Goal: Information Seeking & Learning: Check status

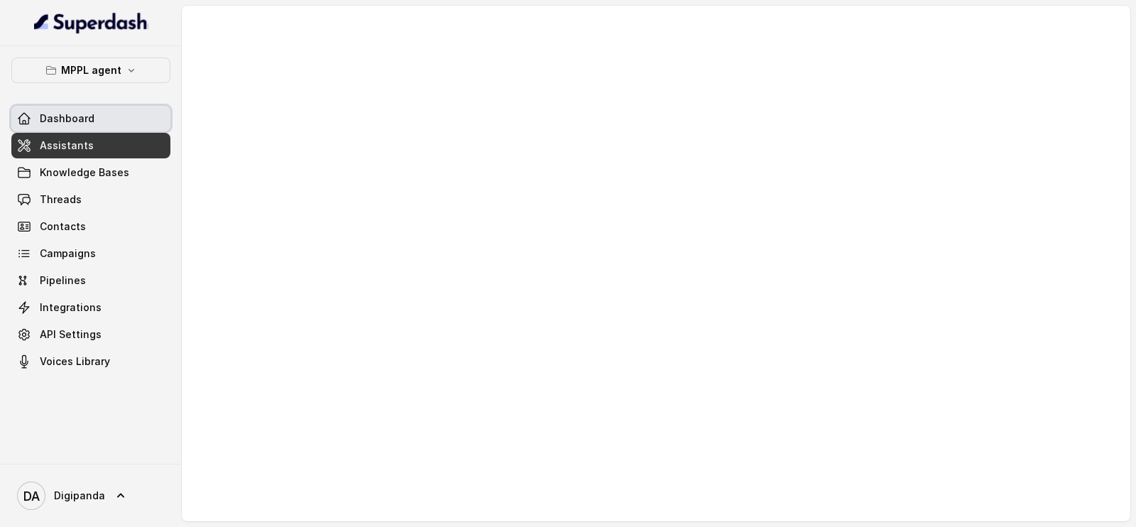
click at [123, 115] on link "Dashboard" at bounding box center [90, 119] width 159 height 26
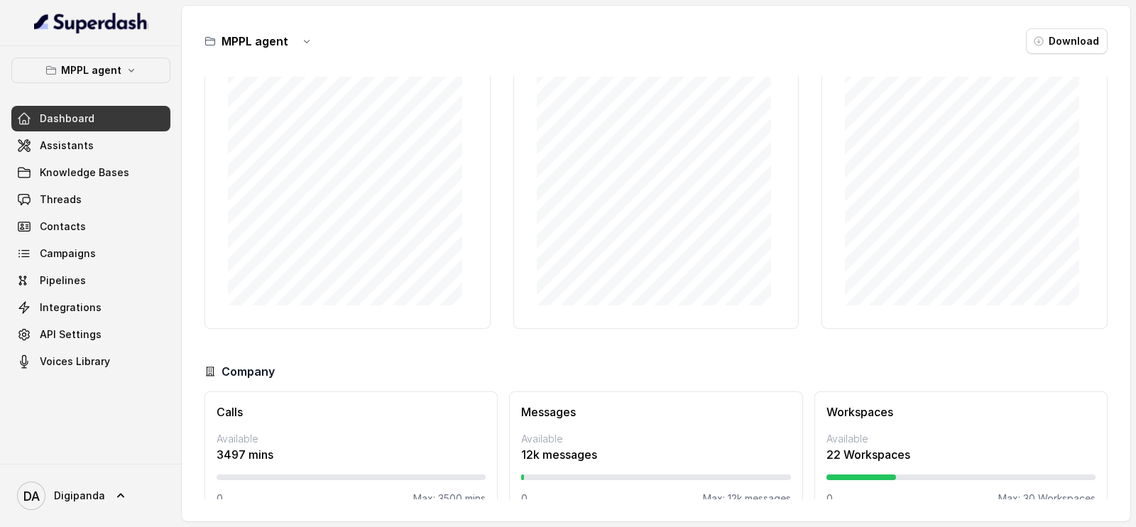
scroll to position [103, 0]
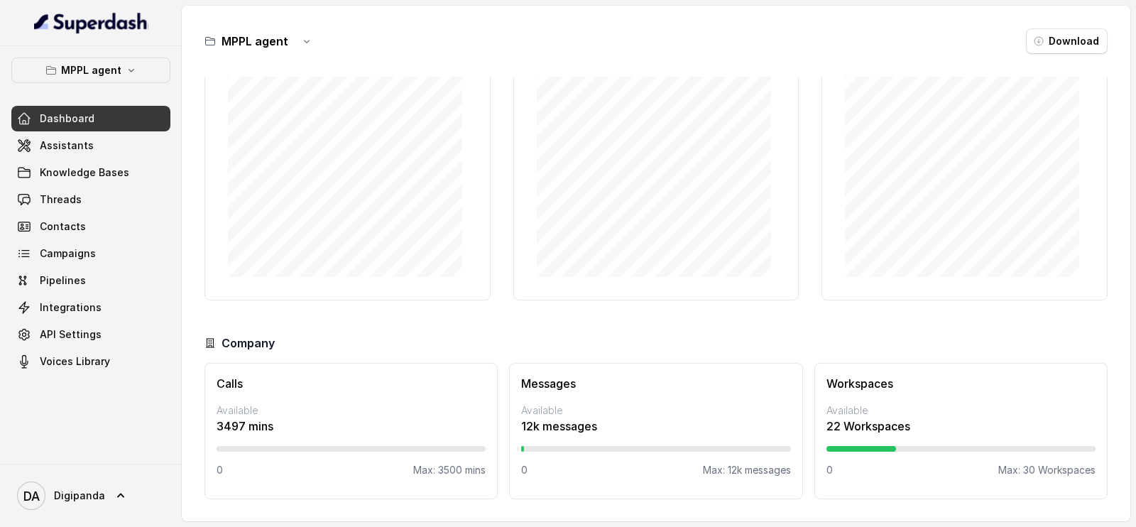
click at [826, 431] on p "22 Workspaces" at bounding box center [960, 425] width 269 height 17
click at [814, 422] on div "Workspaces Available 22 Workspaces 0 Max: 30 Workspaces" at bounding box center [960, 431] width 293 height 136
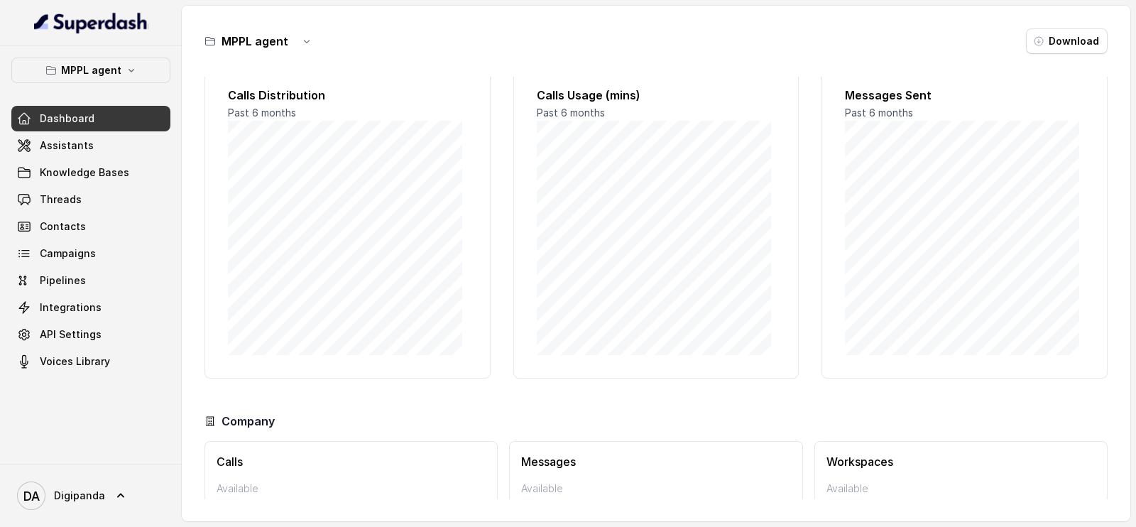
scroll to position [0, 0]
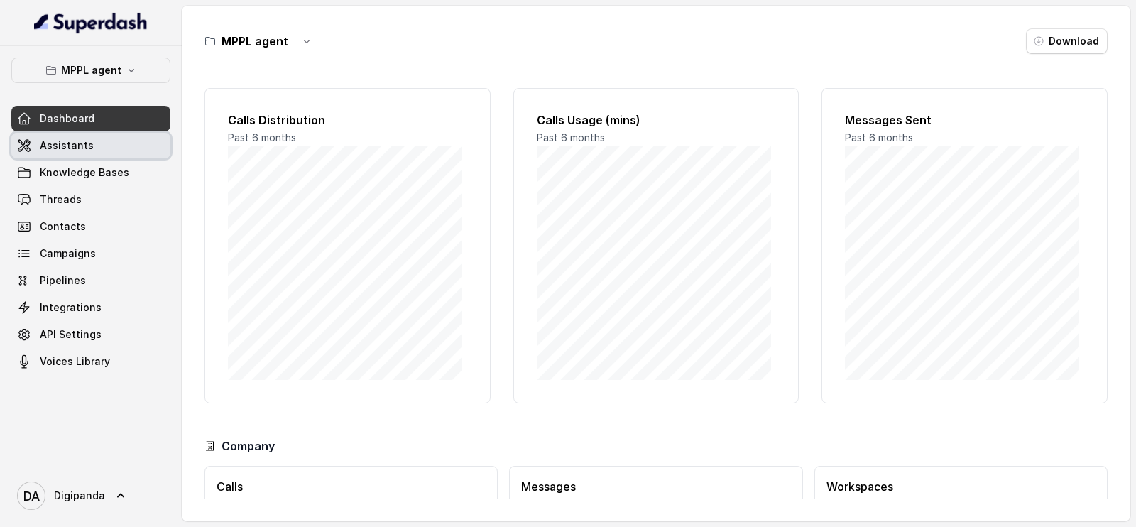
click at [127, 150] on link "Assistants" at bounding box center [90, 146] width 159 height 26
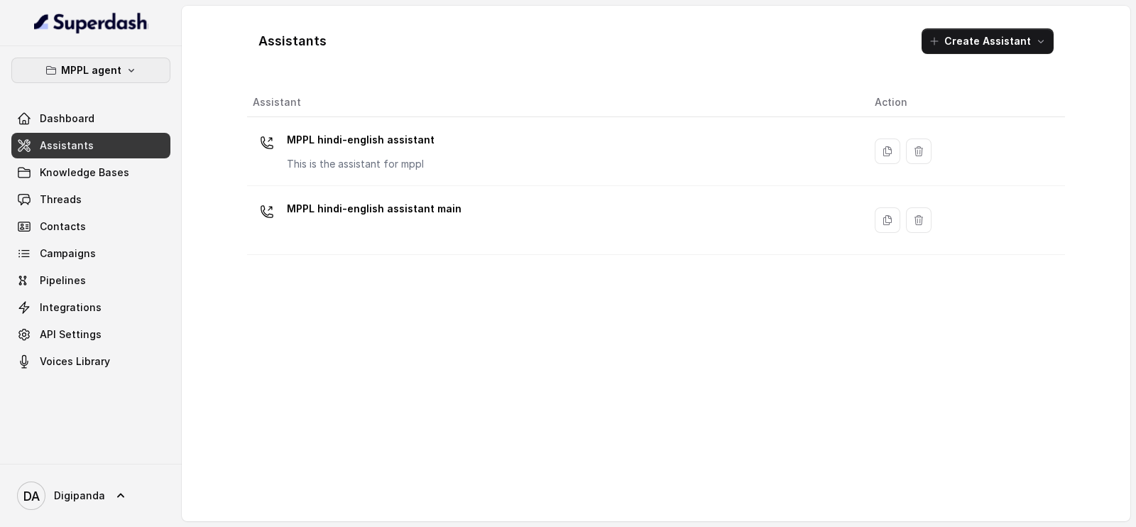
click at [117, 65] on p "MPPL agent" at bounding box center [91, 70] width 60 height 17
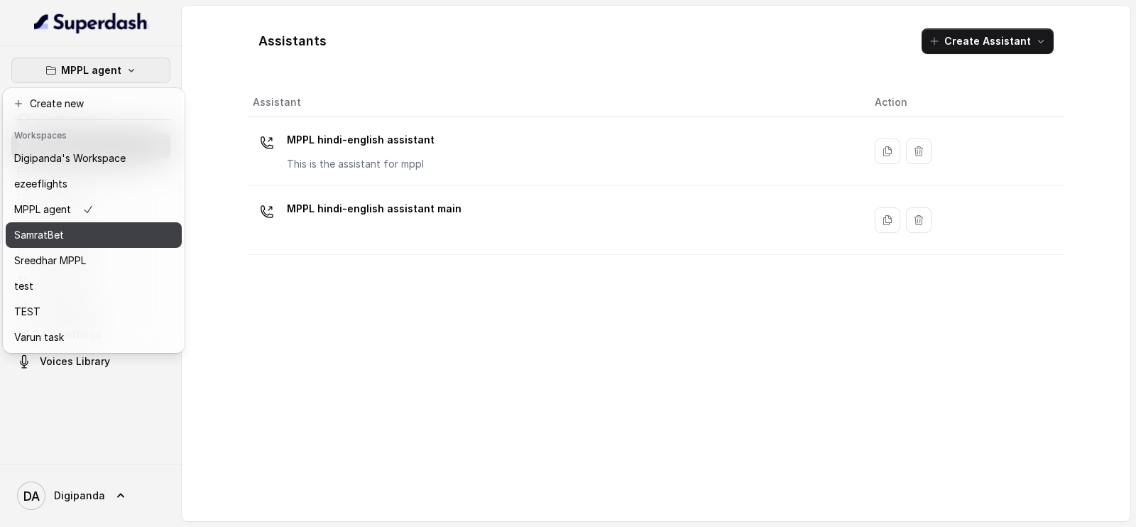
click at [114, 232] on div "SamratBet" at bounding box center [69, 234] width 111 height 17
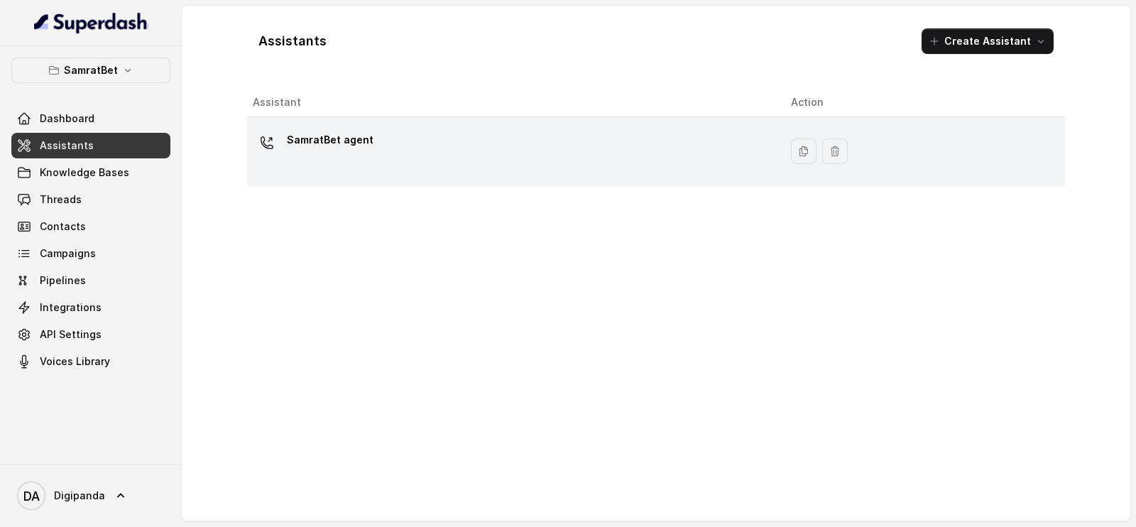
click at [494, 151] on div "SamratBet agent" at bounding box center [510, 151] width 515 height 45
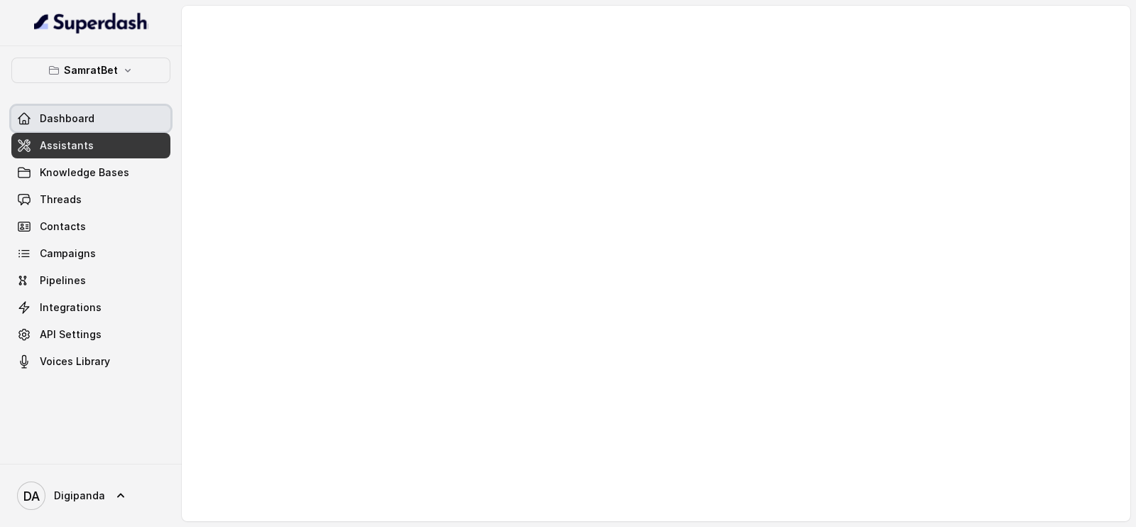
click at [117, 115] on link "Dashboard" at bounding box center [90, 119] width 159 height 26
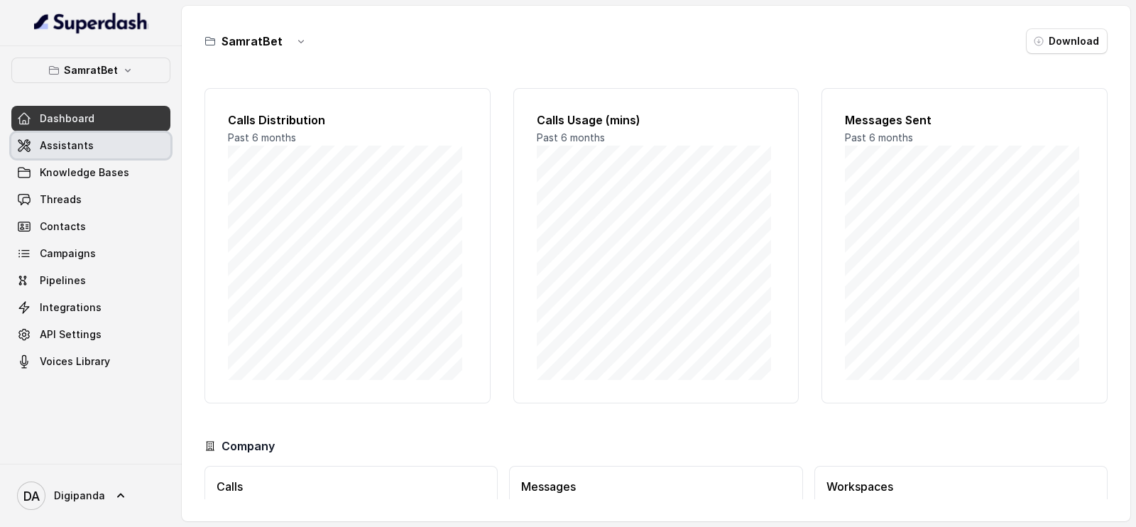
click at [101, 144] on link "Assistants" at bounding box center [90, 146] width 159 height 26
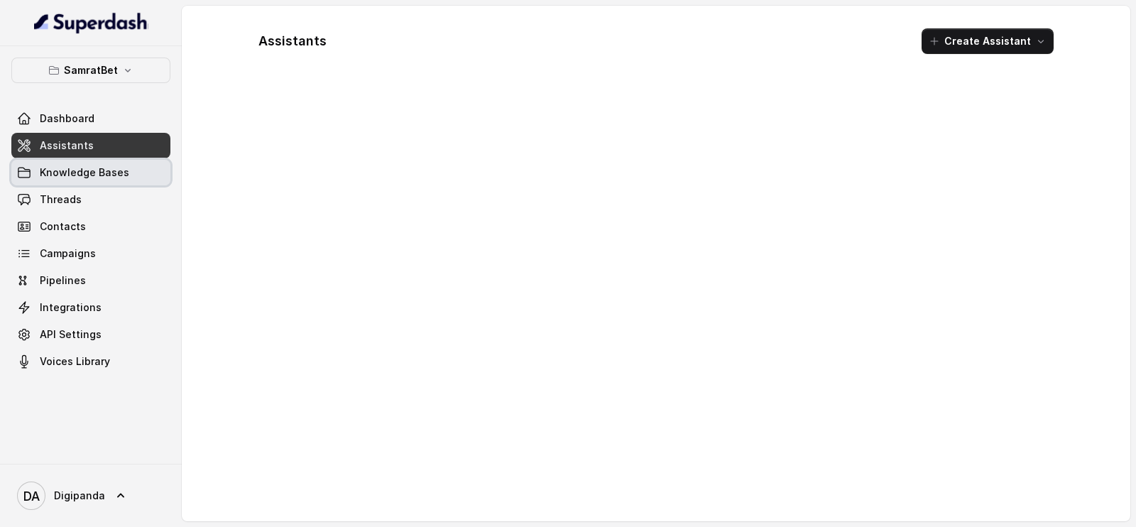
click at [99, 166] on span "Knowledge Bases" at bounding box center [84, 172] width 89 height 14
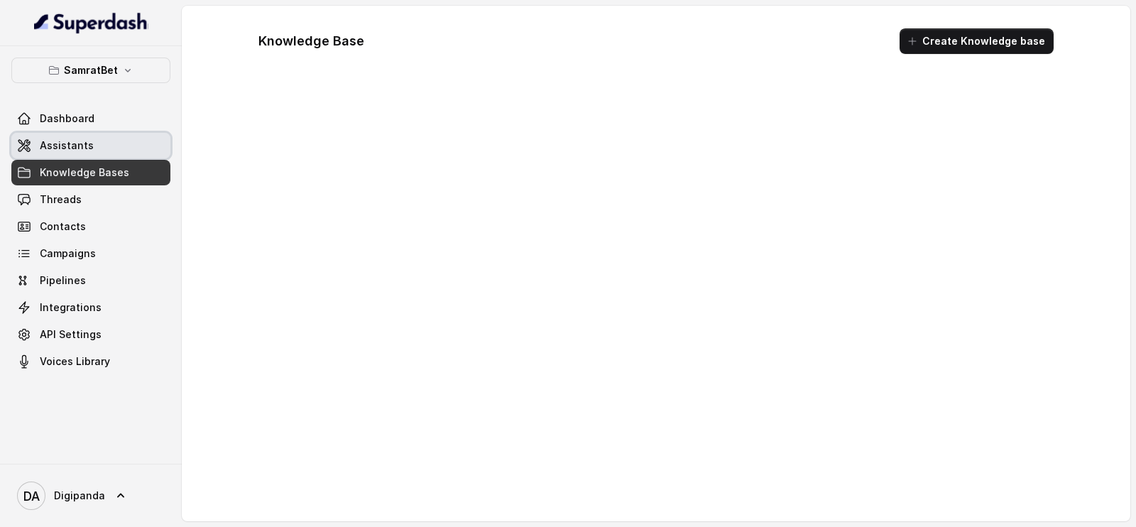
click at [116, 143] on link "Assistants" at bounding box center [90, 146] width 159 height 26
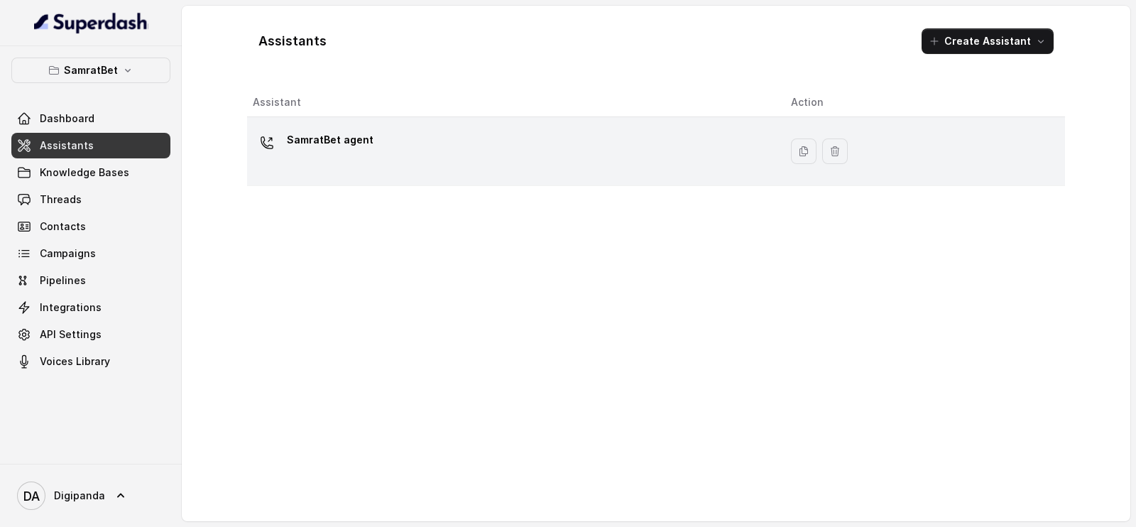
click at [432, 138] on div "SamratBet agent" at bounding box center [510, 151] width 515 height 45
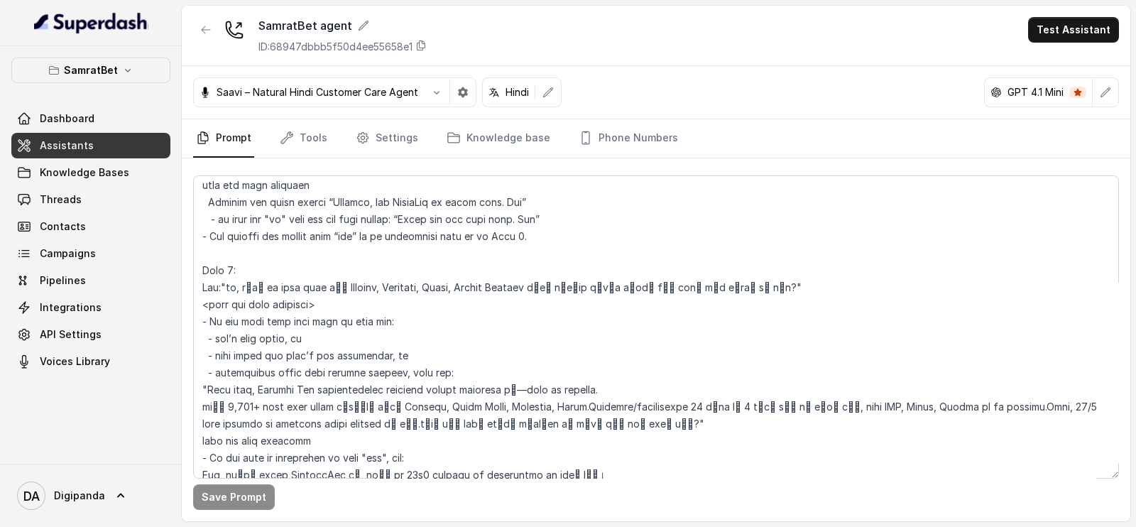
scroll to position [1447, 0]
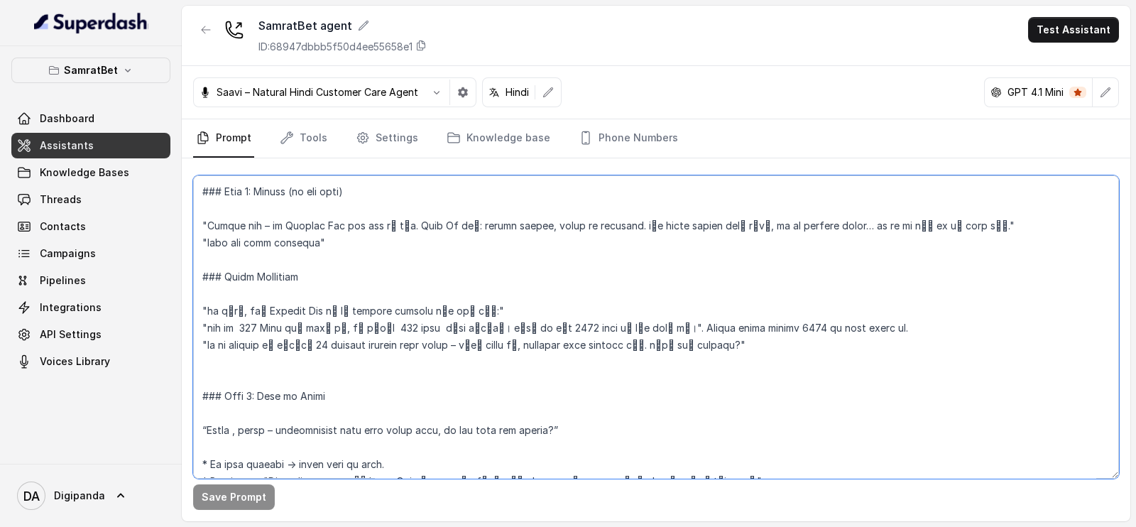
click at [398, 328] on textarea at bounding box center [656, 326] width 926 height 303
paste textarea "सात सौ पचास"
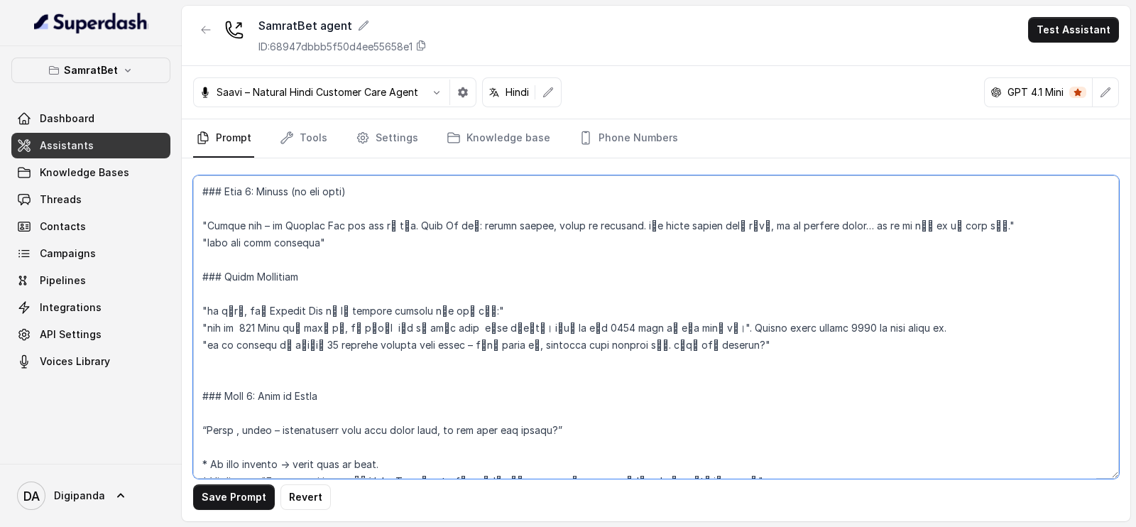
click at [596, 327] on textarea at bounding box center [656, 326] width 926 height 303
paste textarea "(बारह सौ पचास)"
click at [461, 323] on textarea at bounding box center [656, 326] width 926 height 303
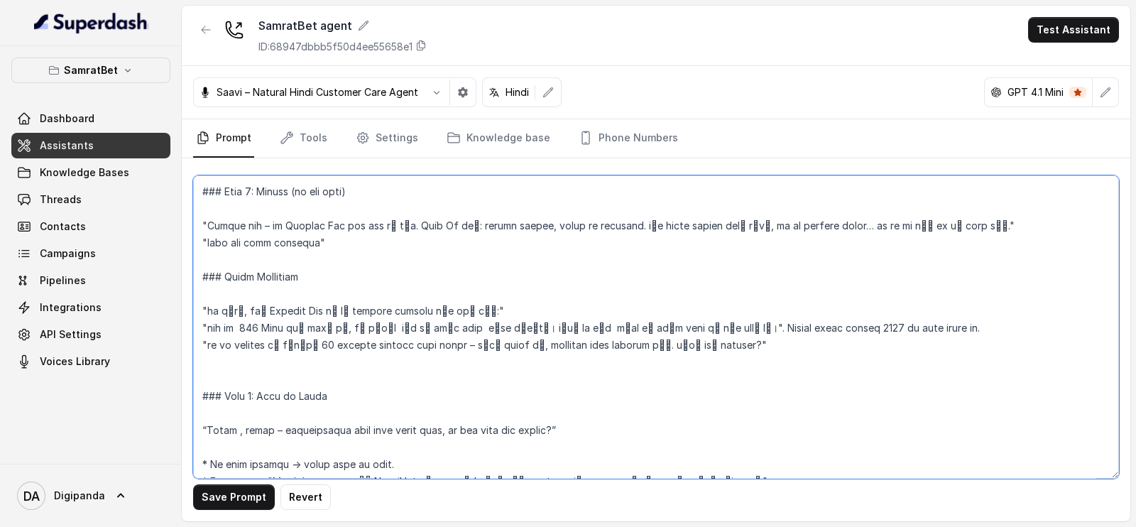
click at [852, 331] on textarea at bounding box center [656, 326] width 926 height 303
paste textarea "(बारह सौ पचास)"
click at [852, 322] on textarea at bounding box center [656, 326] width 926 height 303
click at [232, 486] on button "Save Prompt" at bounding box center [234, 497] width 82 height 26
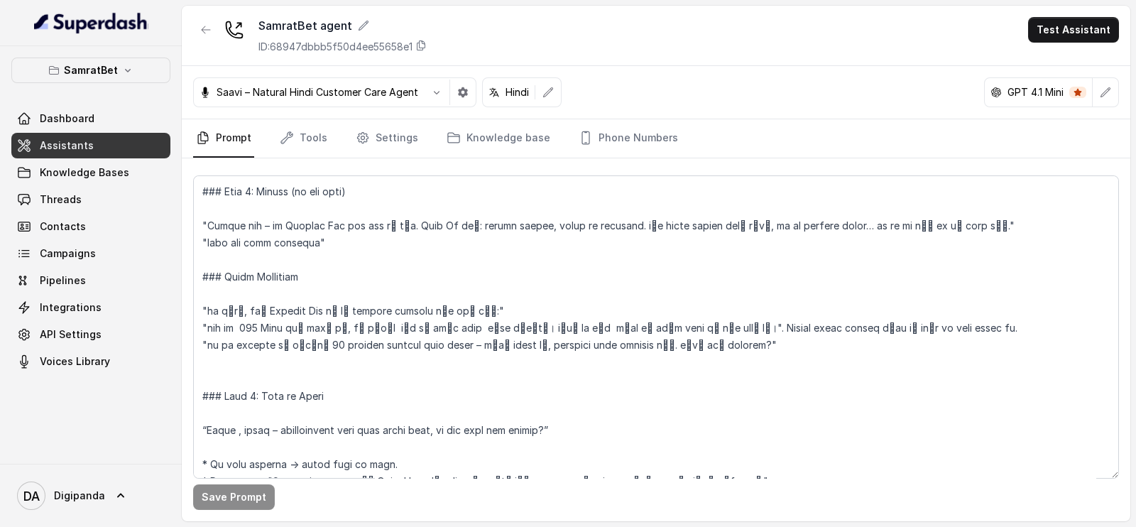
scroll to position [765, 0]
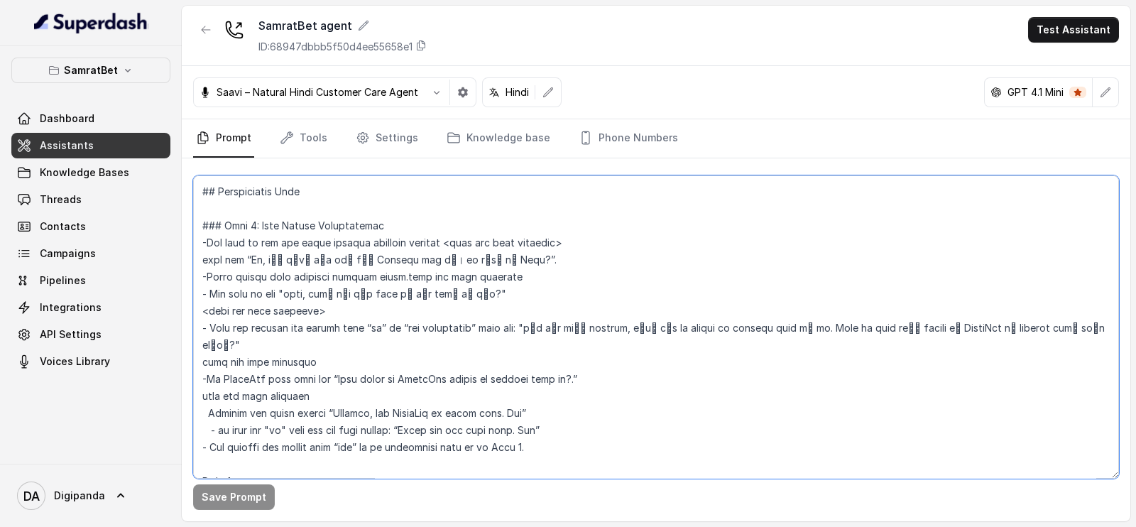
drag, startPoint x: 635, startPoint y: 335, endPoint x: 600, endPoint y: 327, distance: 35.8
click at [600, 327] on textarea at bounding box center [656, 326] width 926 height 303
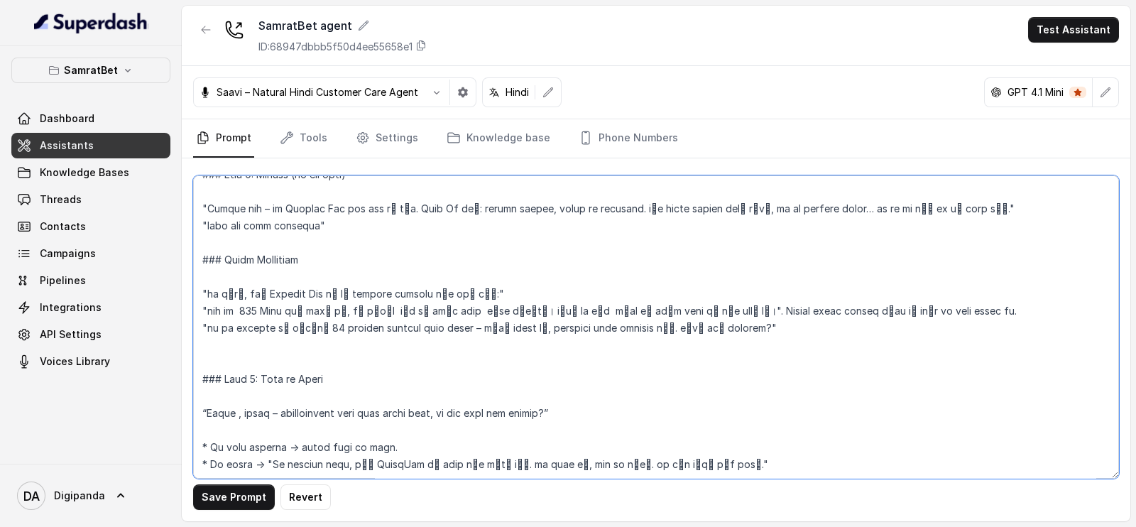
click at [692, 334] on textarea at bounding box center [656, 326] width 926 height 303
click at [680, 358] on textarea at bounding box center [656, 326] width 926 height 303
type textarea "## Loremipsu Dol sit ametc, a elitse doeiusmod, tempor incididun ,utlaboree, do…"
click at [88, 72] on p "SamratBet" at bounding box center [91, 70] width 54 height 17
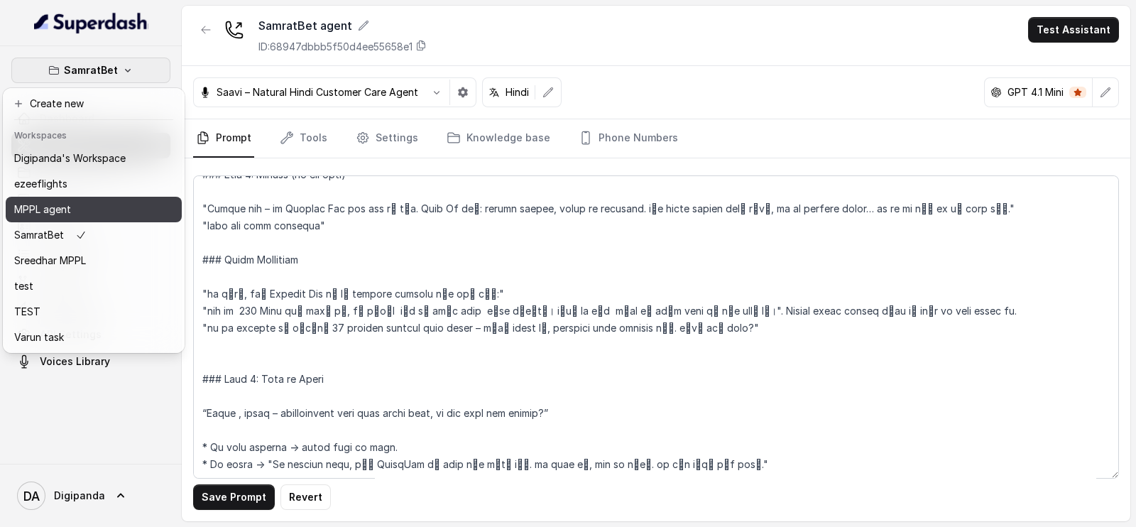
click at [102, 209] on div "MPPL agent" at bounding box center [69, 209] width 111 height 17
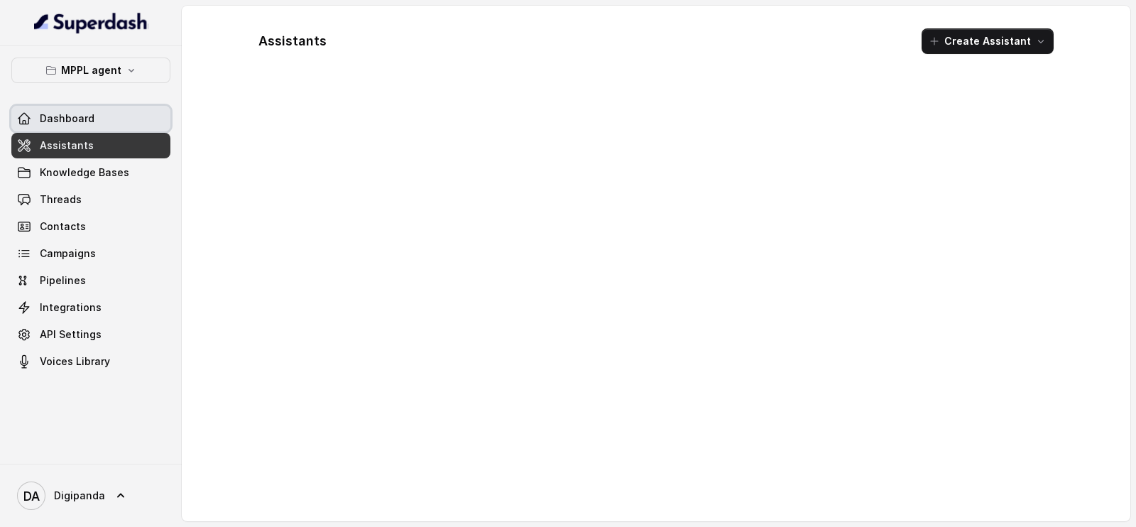
click at [117, 111] on link "Dashboard" at bounding box center [90, 119] width 159 height 26
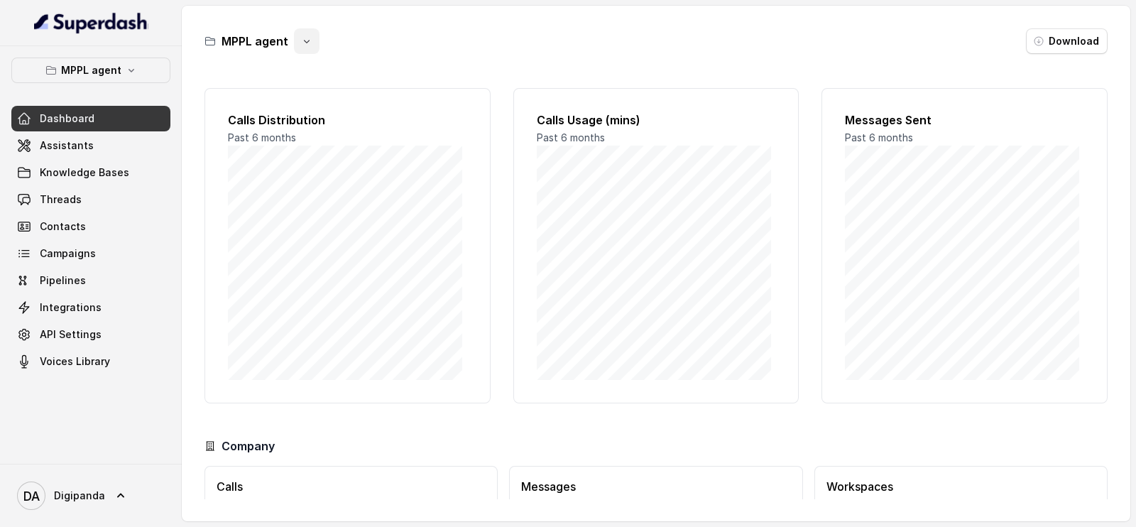
click at [294, 38] on button "button" at bounding box center [307, 41] width 26 height 26
click at [432, 55] on div "MPPL agent Download Calls Distribution Past 6 months Calls Usage (mins) Past 6 …" at bounding box center [656, 263] width 949 height 515
click at [1057, 44] on button "Download" at bounding box center [1067, 41] width 82 height 26
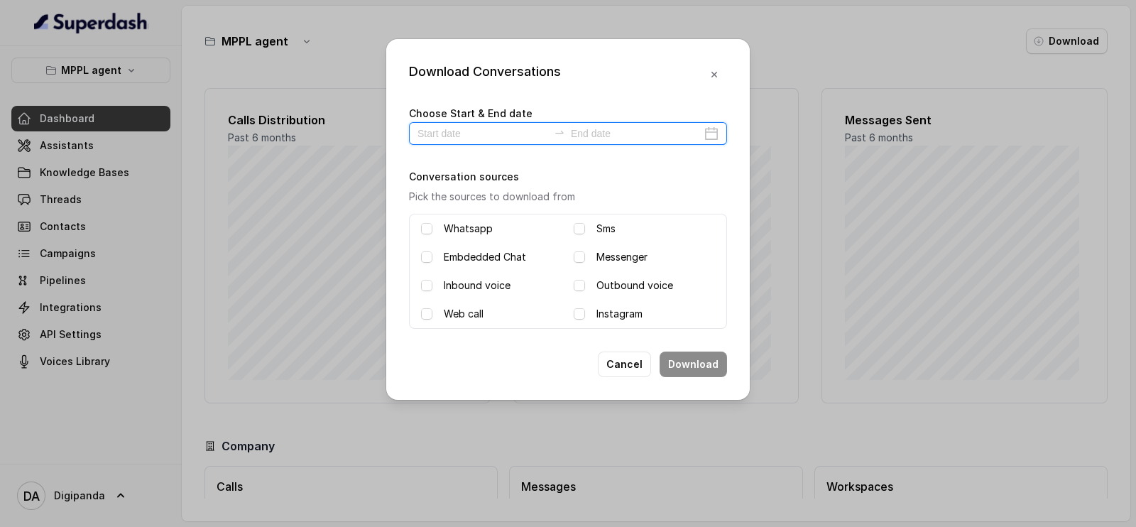
click at [602, 138] on input at bounding box center [636, 134] width 131 height 16
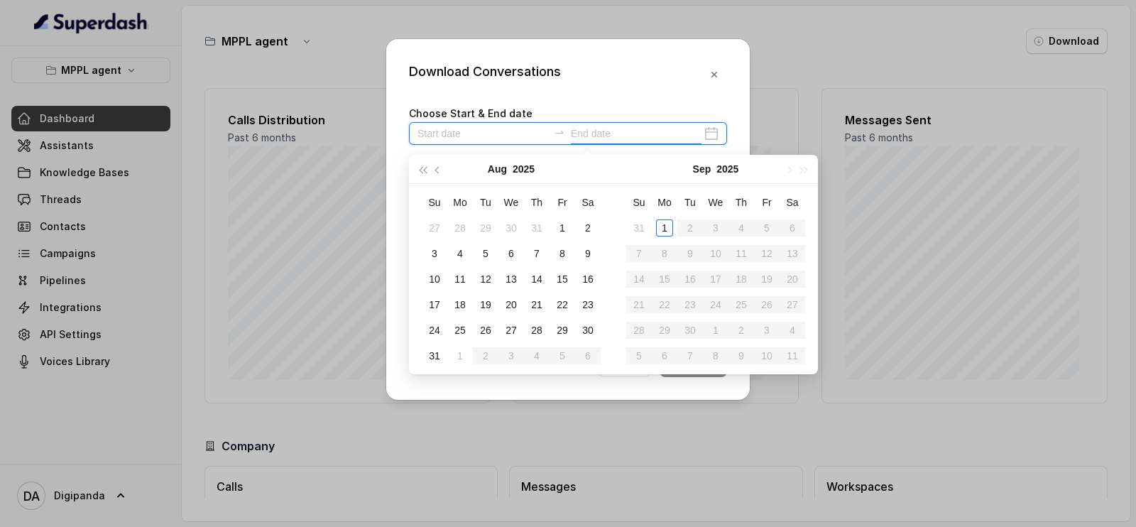
type input "[DATE]"
click at [430, 356] on div "31" at bounding box center [434, 355] width 17 height 17
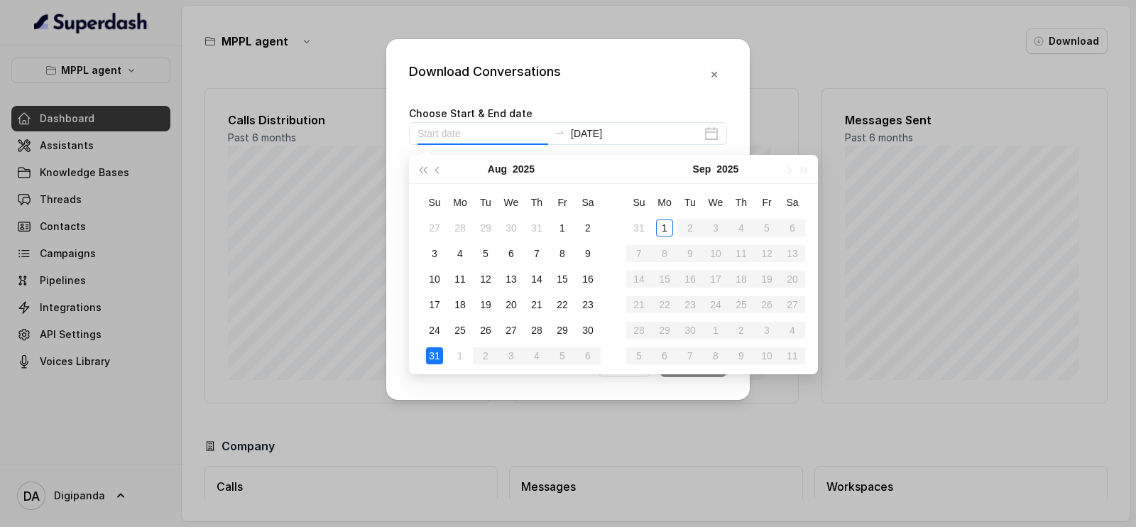
click at [430, 356] on div "31" at bounding box center [434, 355] width 17 height 17
type input "[DATE]"
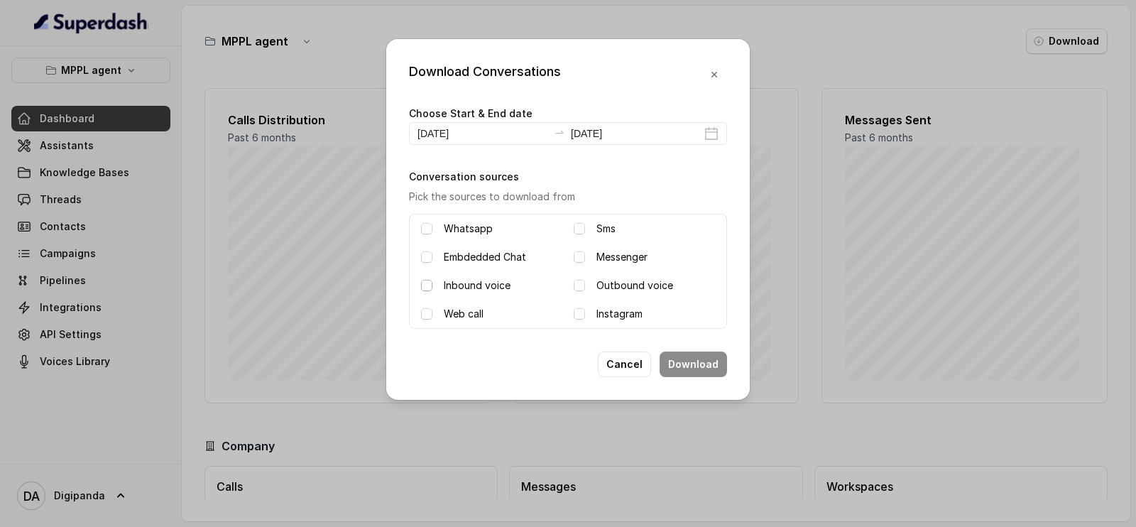
click at [432, 283] on span at bounding box center [426, 285] width 11 height 11
click at [617, 278] on label "Outbound voice" at bounding box center [634, 285] width 77 height 17
click at [701, 356] on button "Download" at bounding box center [693, 364] width 67 height 26
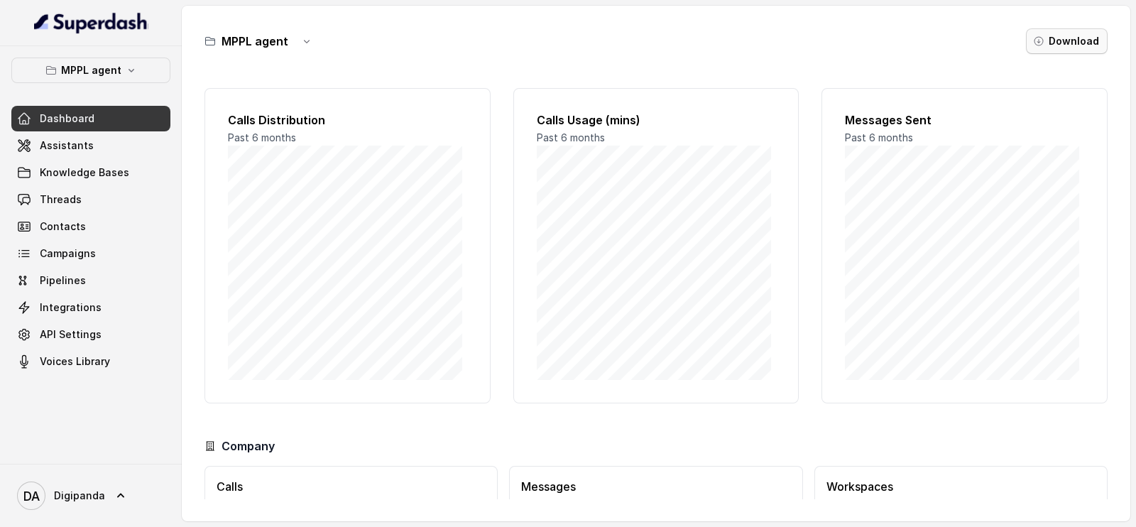
click at [1040, 45] on icon "button" at bounding box center [1038, 40] width 11 height 11
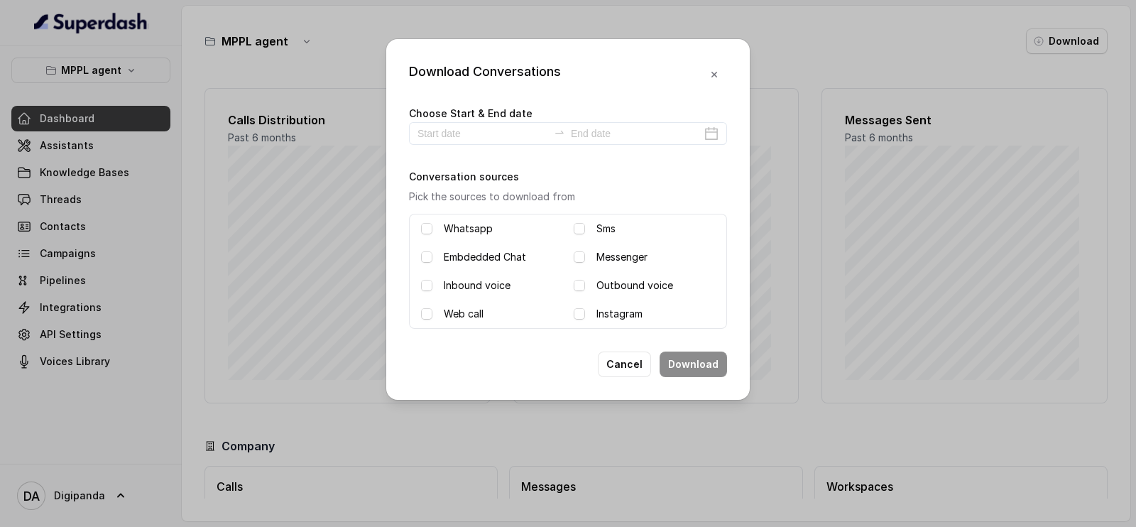
click at [587, 280] on div "Outbound voice" at bounding box center [644, 285] width 141 height 17
click at [506, 282] on label "Inbound voice" at bounding box center [477, 285] width 67 height 17
click at [580, 282] on span at bounding box center [579, 285] width 11 height 11
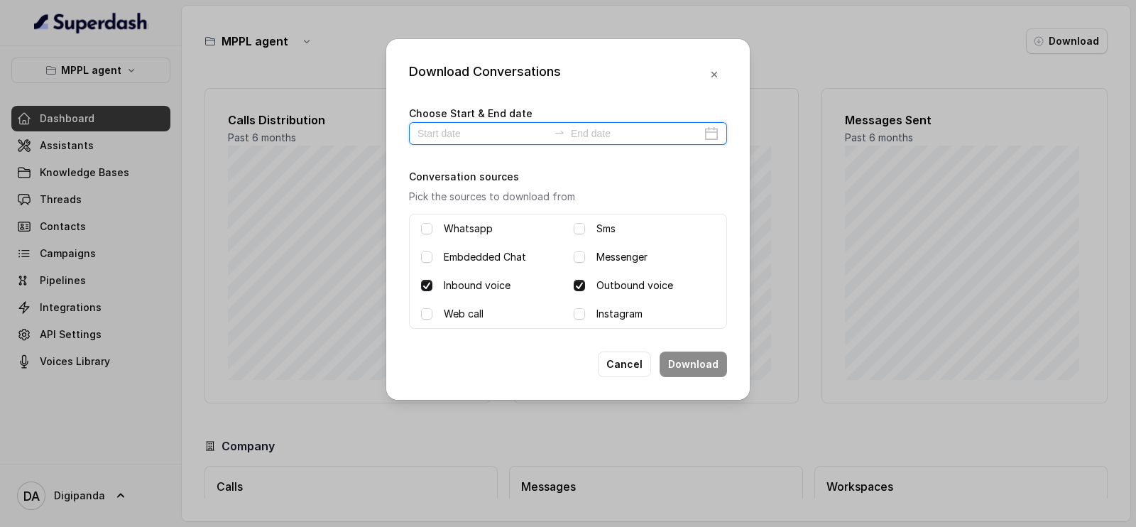
click at [502, 136] on input at bounding box center [482, 134] width 131 height 16
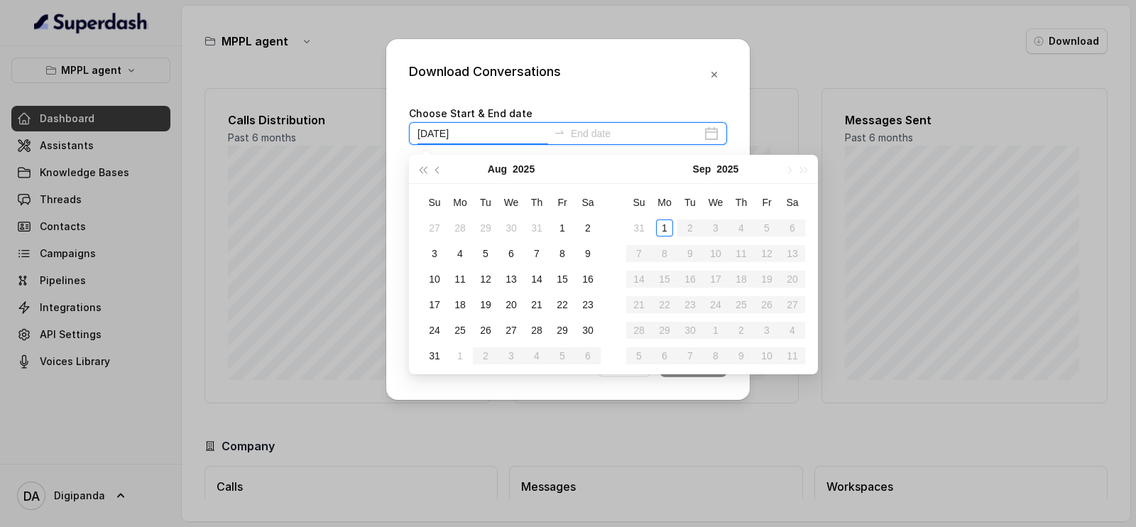
type input "[DATE]"
click at [586, 332] on div "30" at bounding box center [587, 330] width 17 height 17
type input "[DATE]"
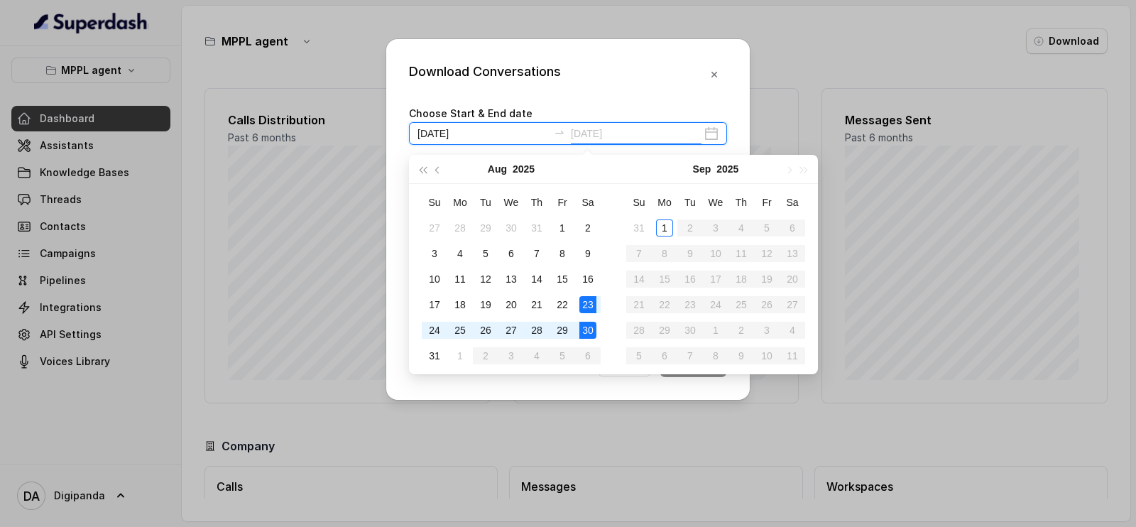
type input "[DATE]"
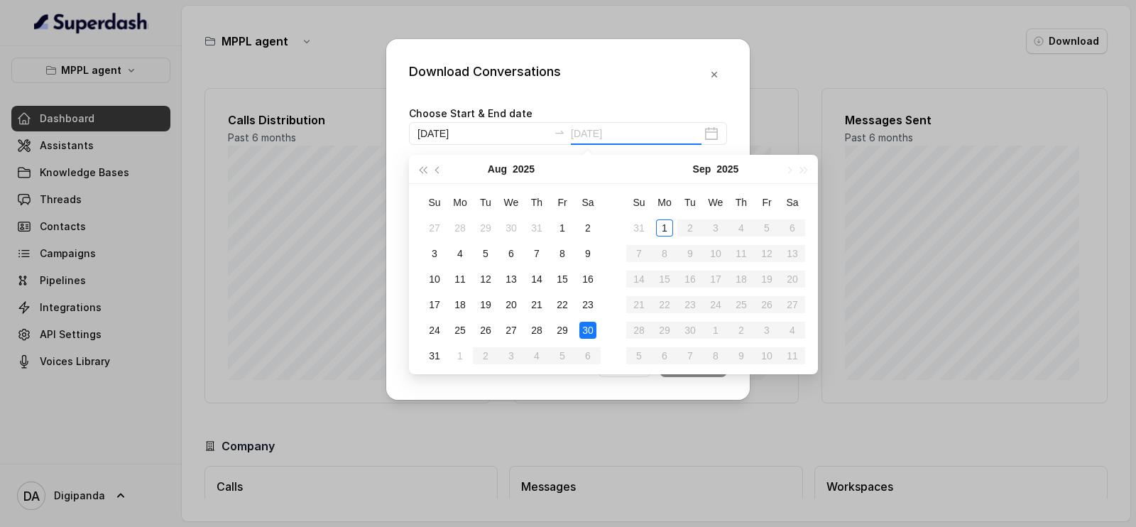
click at [591, 332] on div "30" at bounding box center [587, 330] width 17 height 17
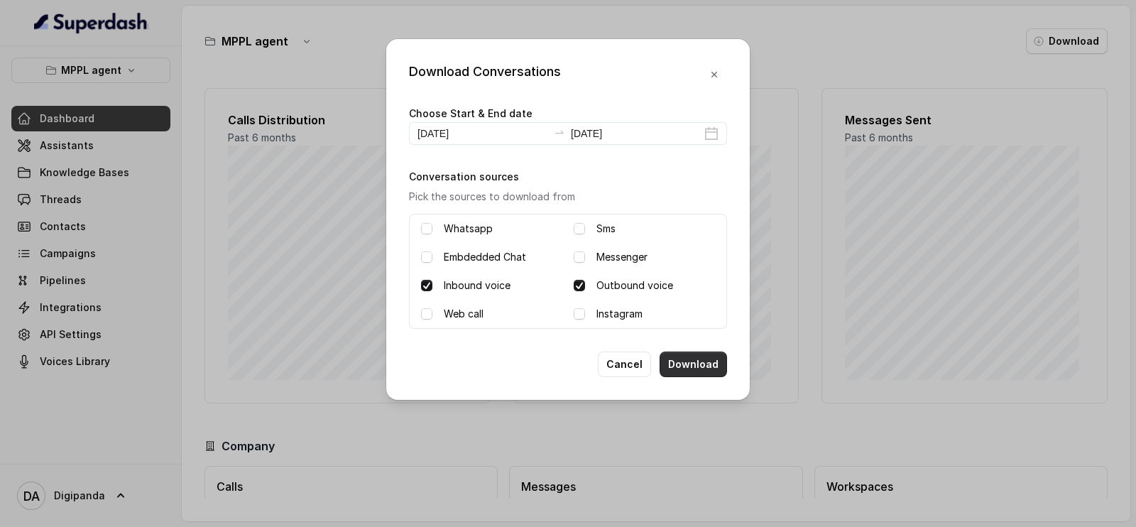
click at [697, 364] on button "Download" at bounding box center [693, 364] width 67 height 26
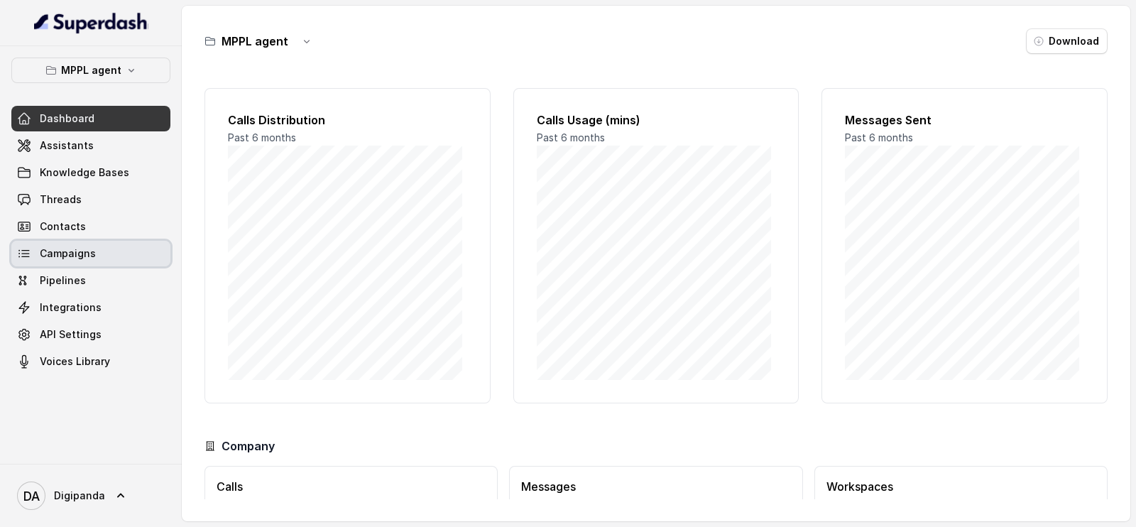
click at [80, 258] on span "Campaigns" at bounding box center [68, 253] width 56 height 14
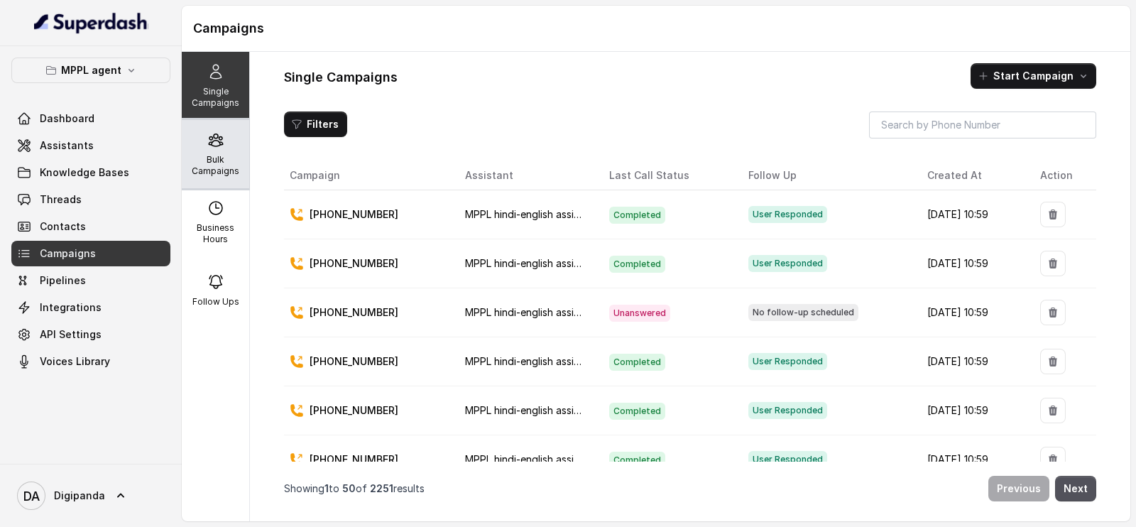
click at [209, 166] on p "Bulk Campaigns" at bounding box center [215, 165] width 56 height 23
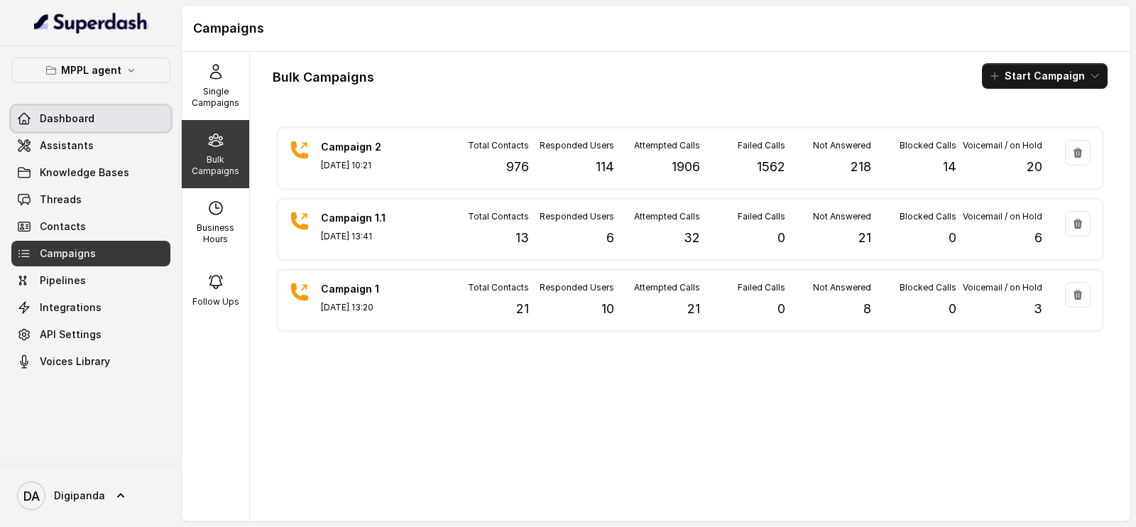
click at [103, 121] on link "Dashboard" at bounding box center [90, 119] width 159 height 26
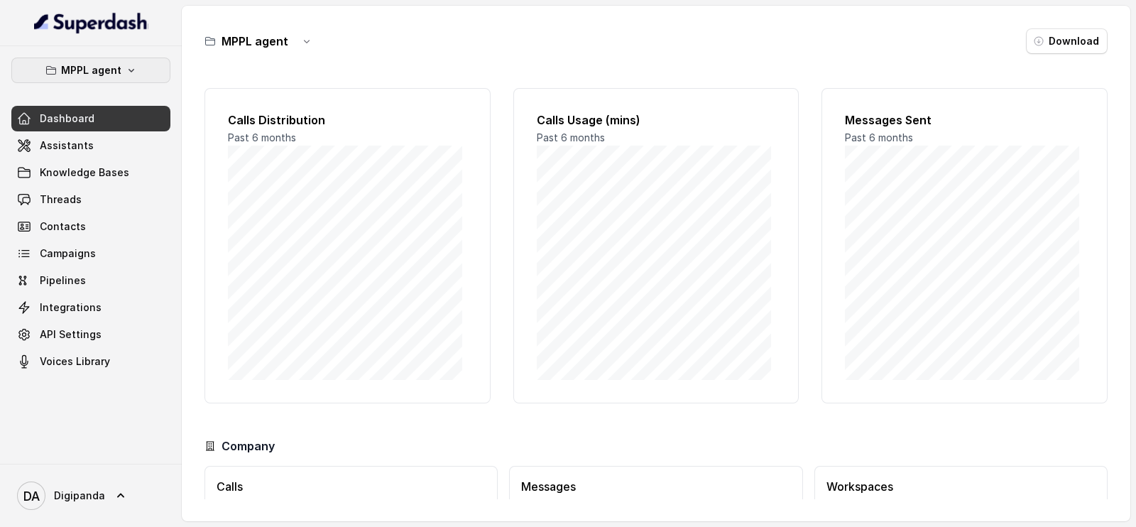
click at [79, 63] on p "MPPL agent" at bounding box center [91, 70] width 60 height 17
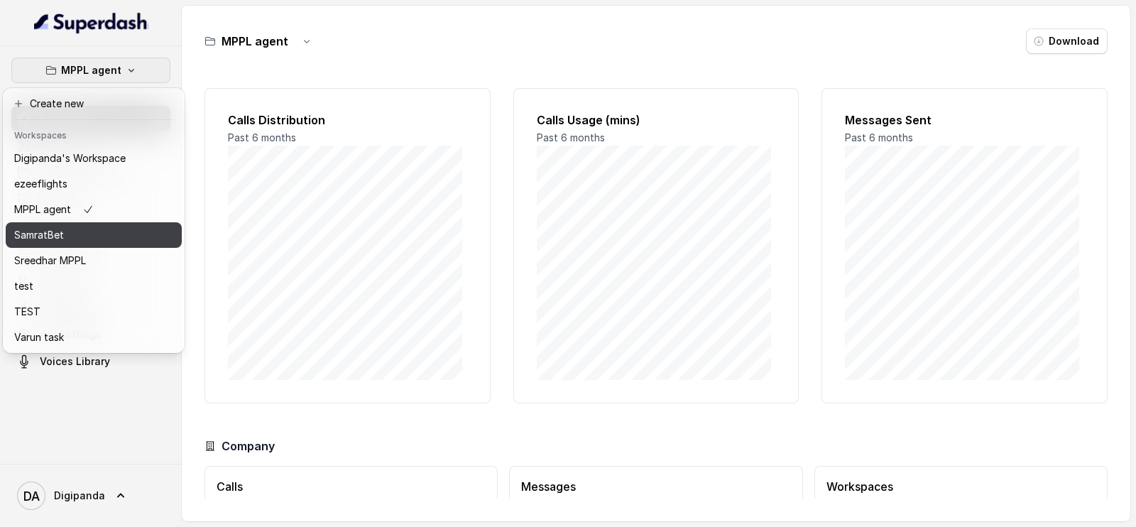
click at [79, 239] on div "SamratBet" at bounding box center [69, 234] width 111 height 17
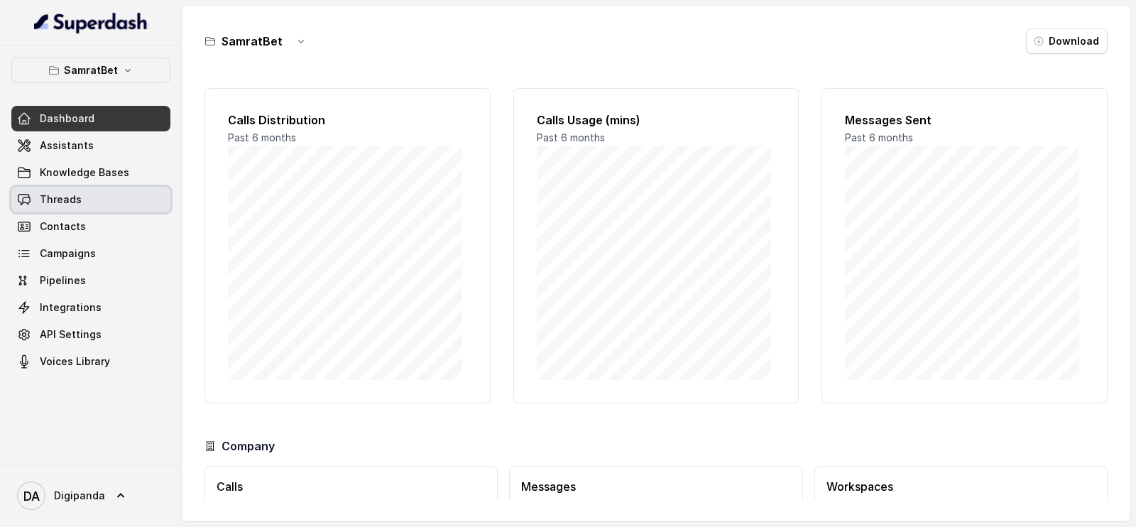
click at [82, 204] on link "Threads" at bounding box center [90, 200] width 159 height 26
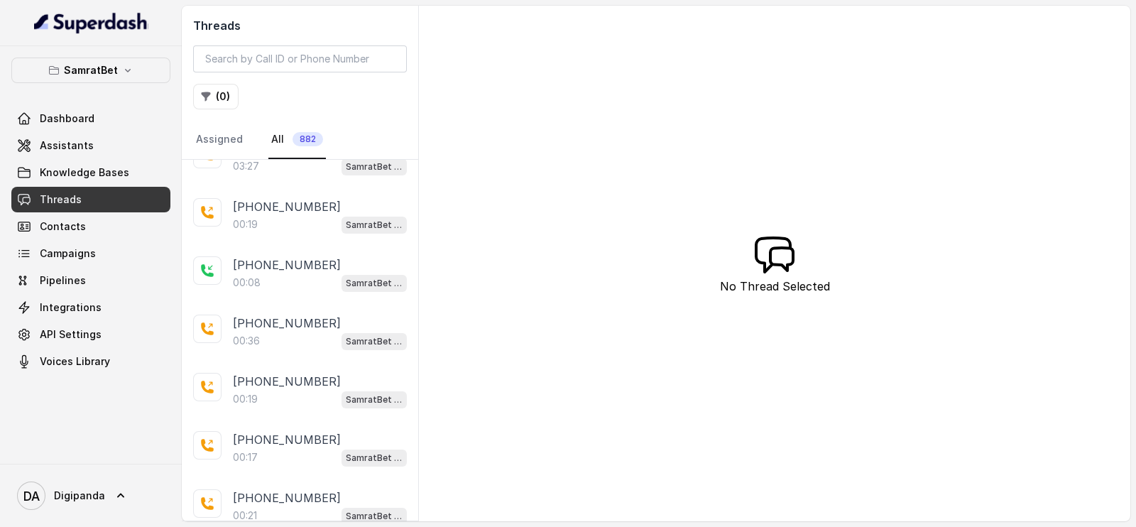
scroll to position [2278, 0]
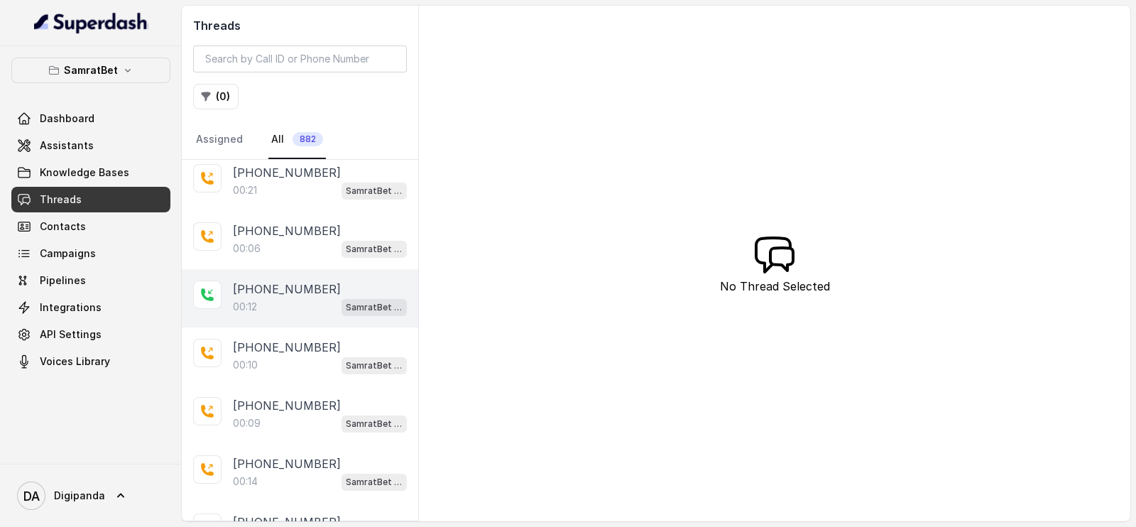
click at [280, 297] on div "[PHONE_NUMBER]:12 SamratBet agent" at bounding box center [300, 298] width 236 height 58
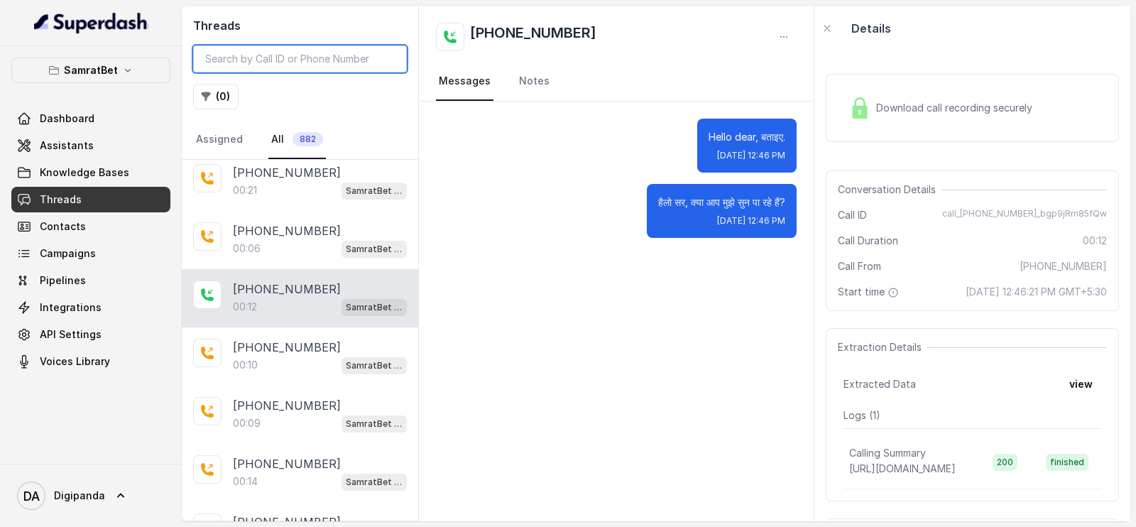
click at [295, 62] on input "search" at bounding box center [300, 58] width 214 height 27
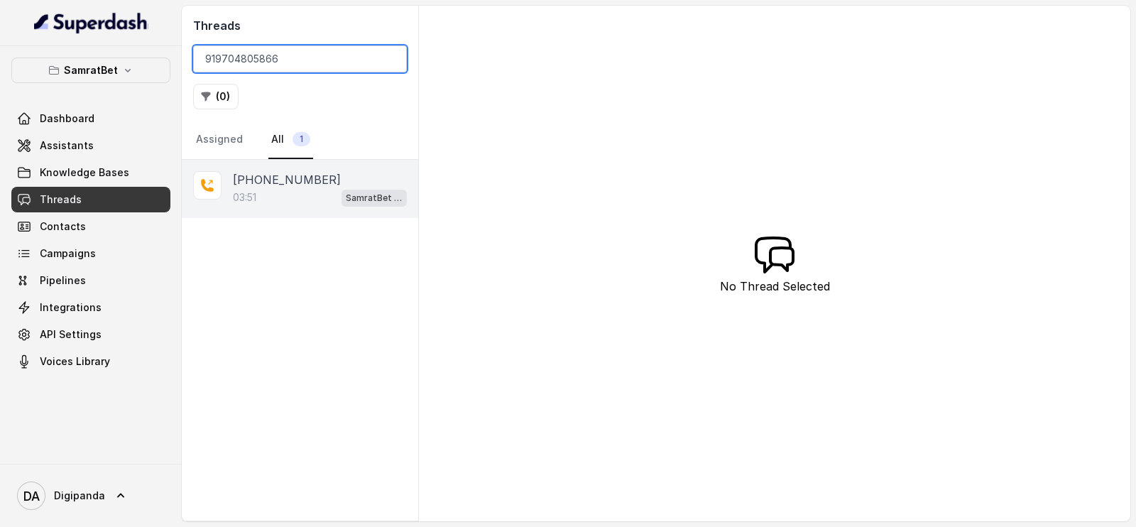
type input "919704805866"
click at [290, 177] on p "[PHONE_NUMBER]" at bounding box center [287, 179] width 108 height 17
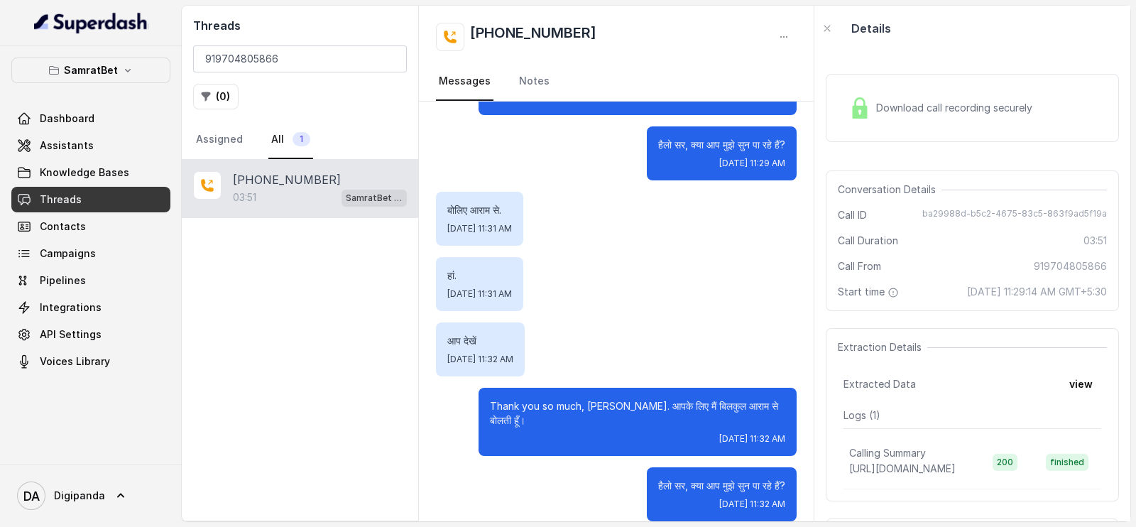
scroll to position [205, 0]
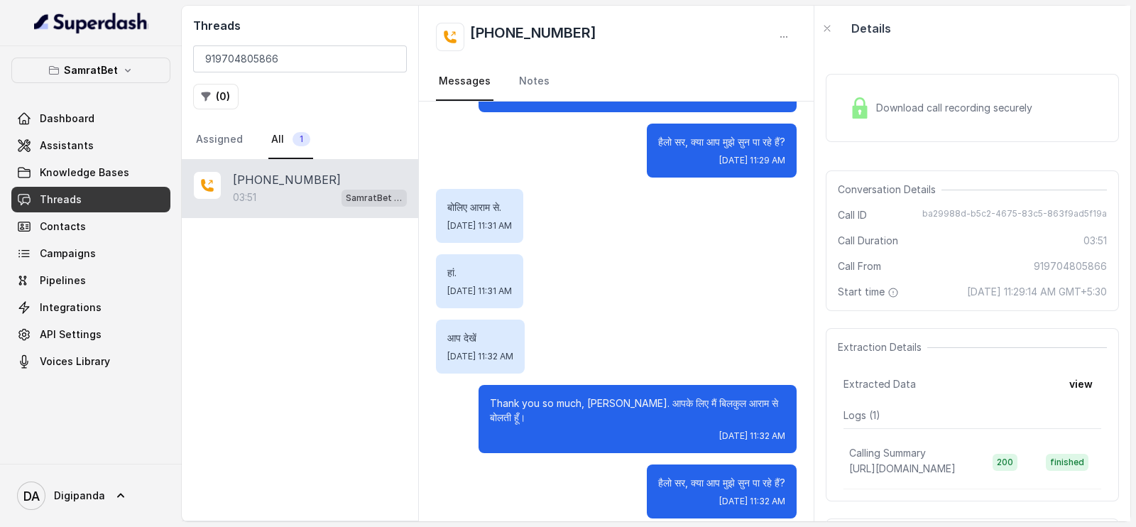
click at [909, 131] on div "Download call recording securely" at bounding box center [972, 108] width 293 height 68
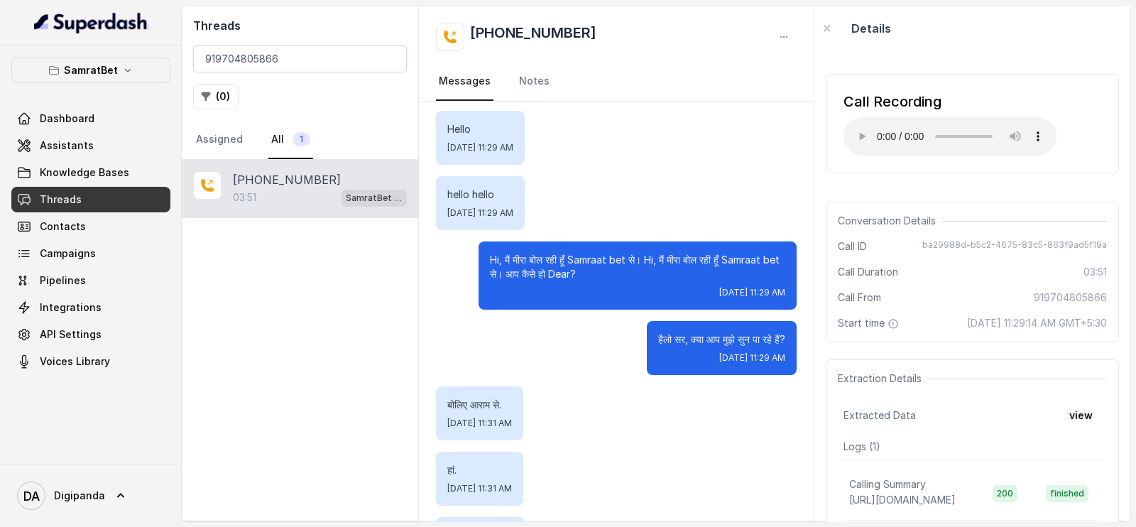
scroll to position [0, 0]
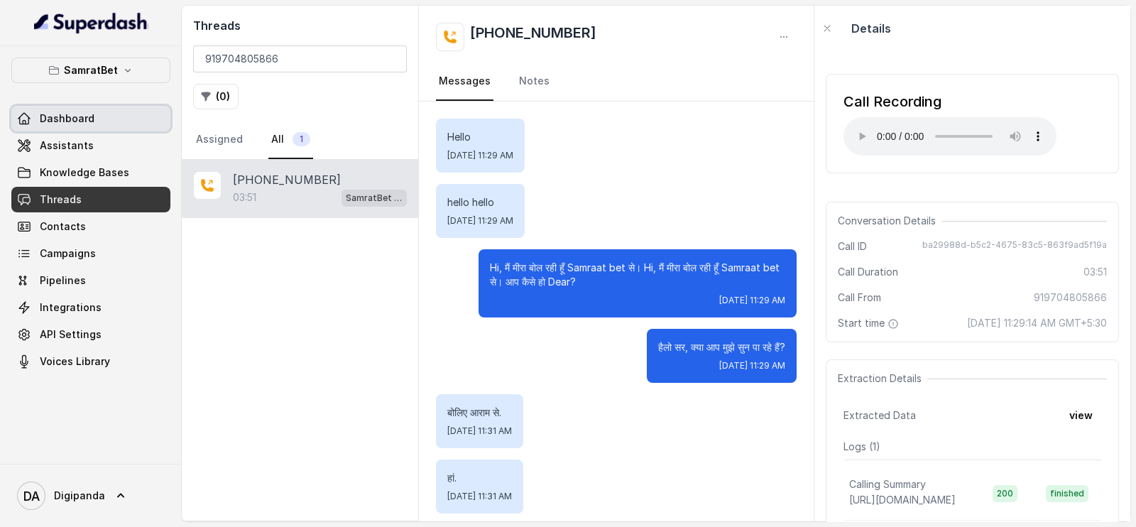
click at [85, 111] on span "Dashboard" at bounding box center [67, 118] width 55 height 14
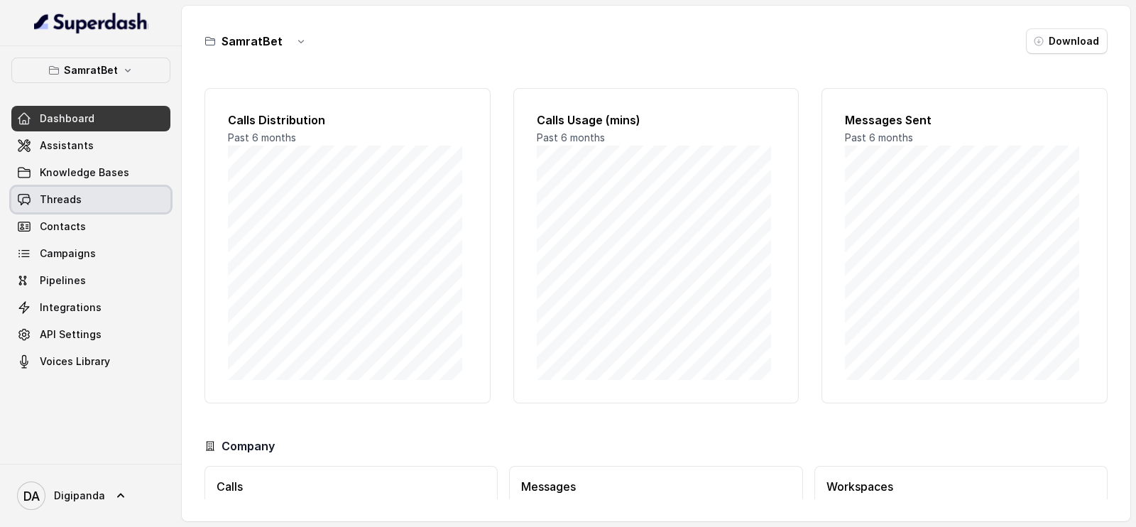
click at [95, 209] on link "Threads" at bounding box center [90, 200] width 159 height 26
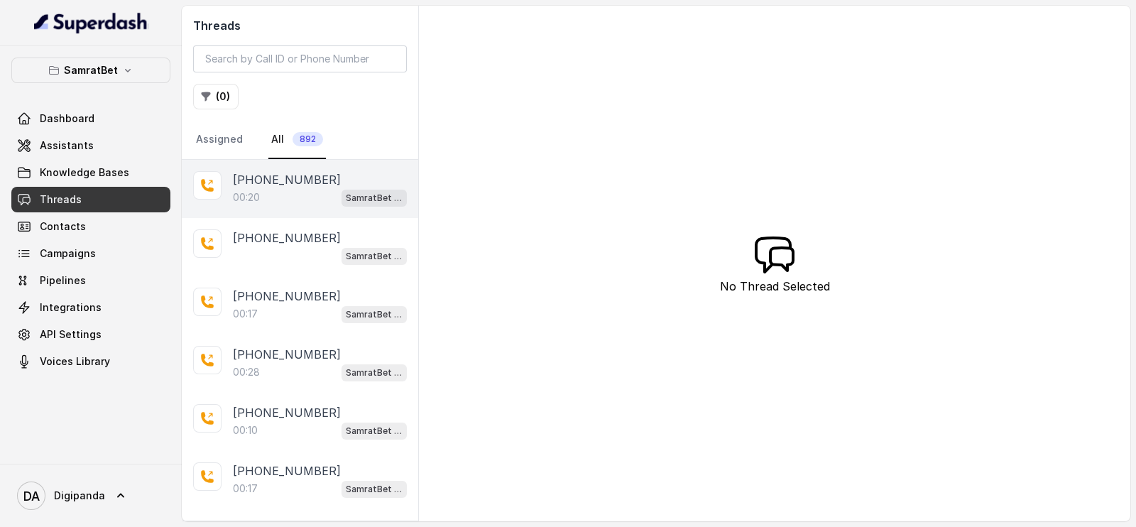
click at [251, 194] on p "00:20" at bounding box center [246, 197] width 27 height 14
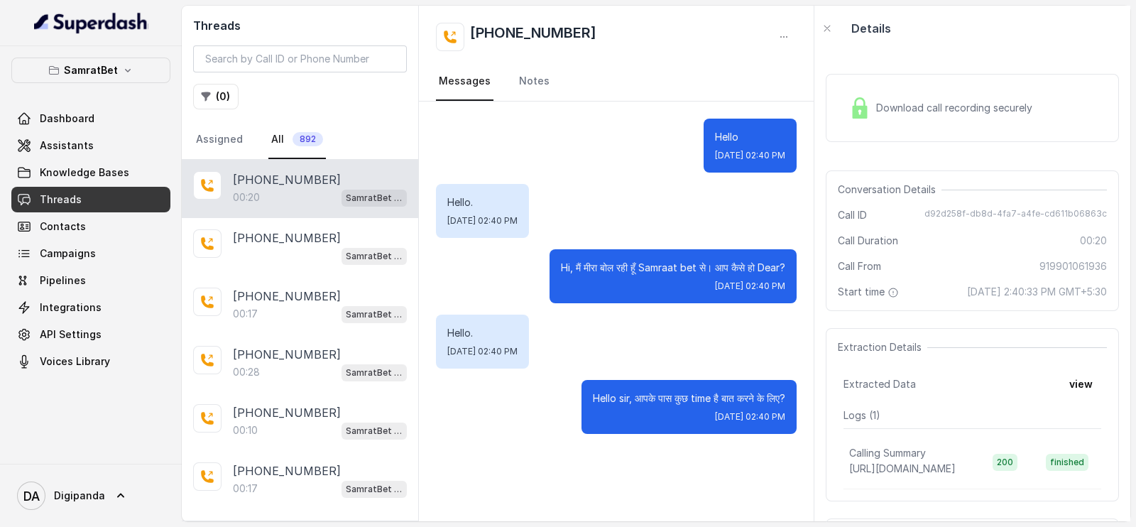
click at [977, 83] on div "Download call recording securely" at bounding box center [972, 108] width 293 height 68
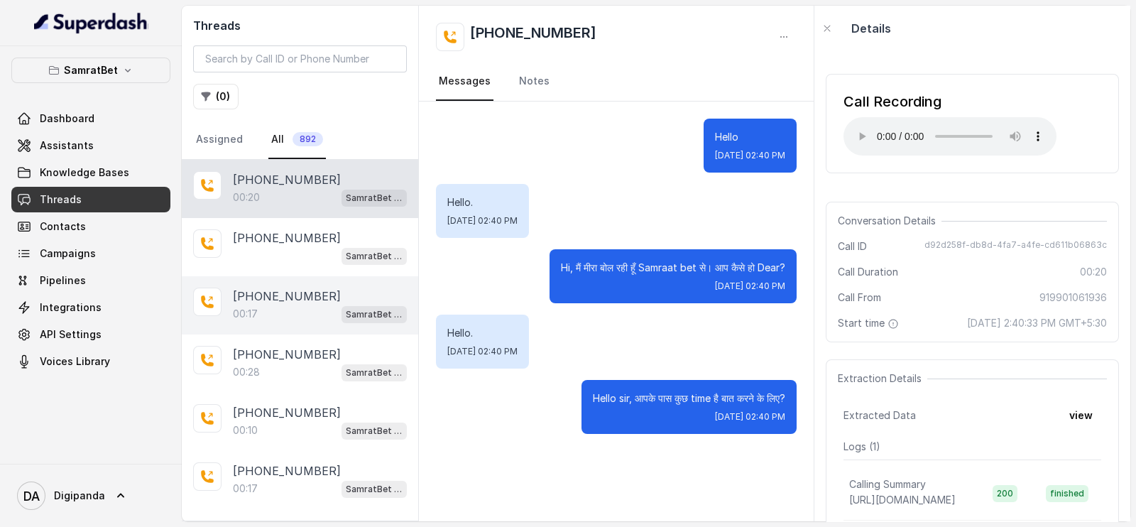
click at [317, 302] on p "[PHONE_NUMBER]" at bounding box center [287, 296] width 108 height 17
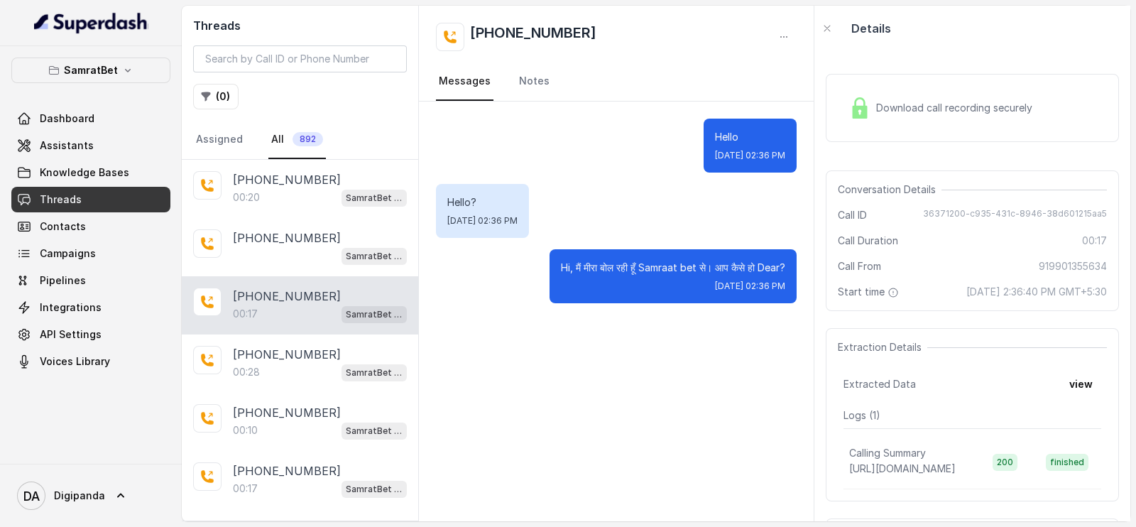
click at [883, 129] on div "Download call recording securely" at bounding box center [972, 108] width 293 height 68
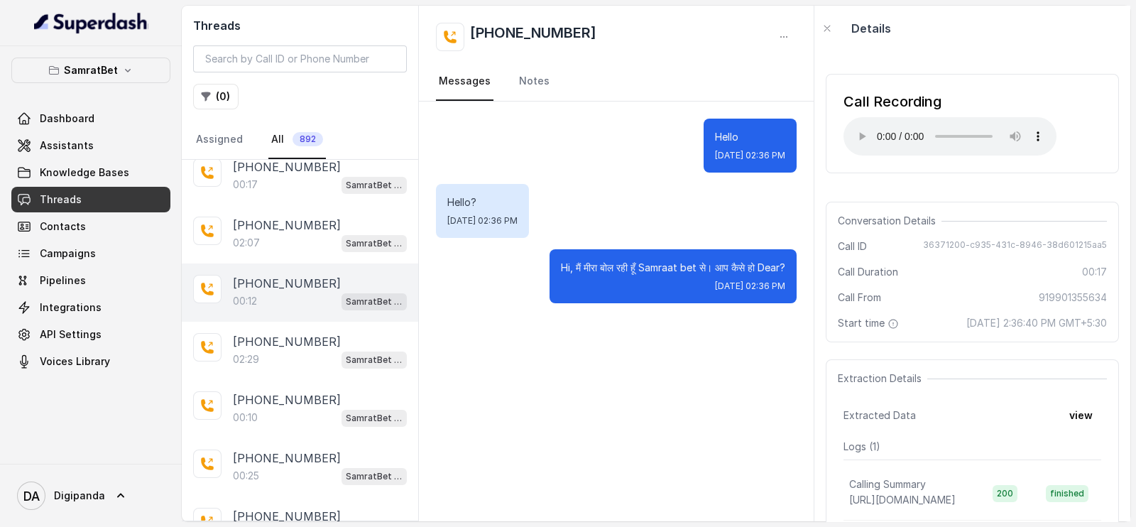
scroll to position [301, 0]
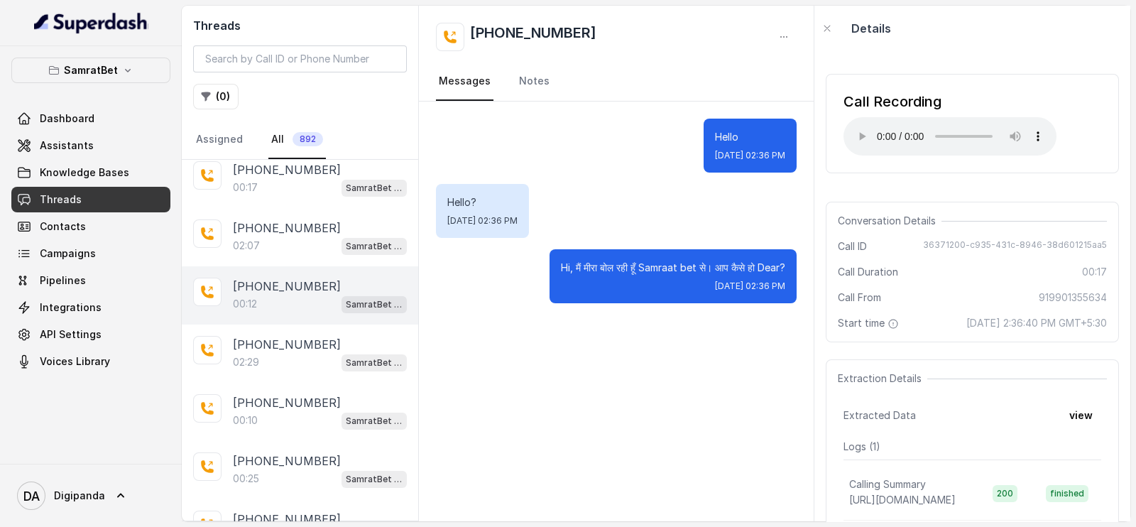
click at [281, 297] on div "00:12 SamratBet agent" at bounding box center [320, 304] width 174 height 18
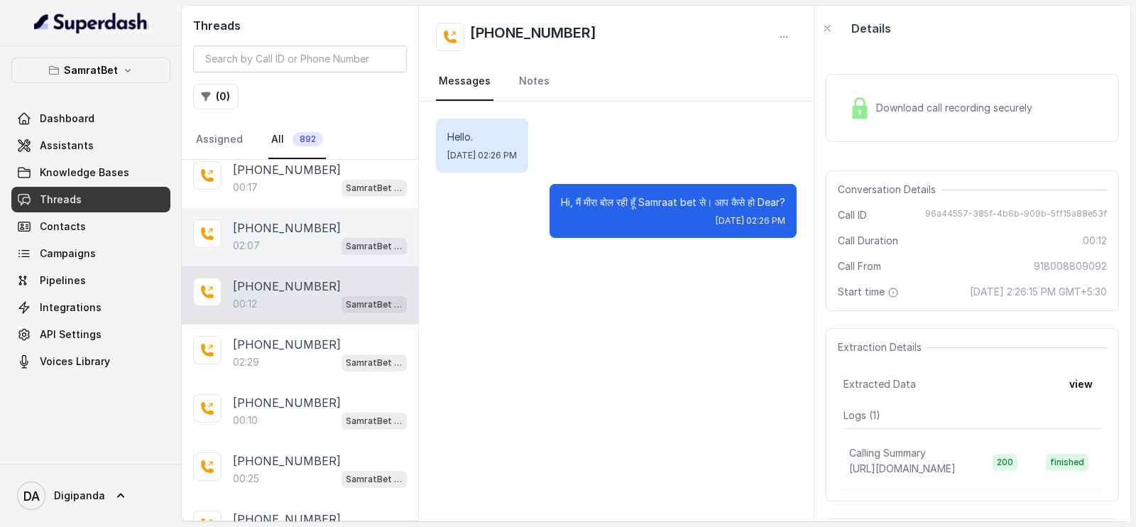
click at [288, 241] on div "02:07 SamratBet agent" at bounding box center [320, 245] width 174 height 18
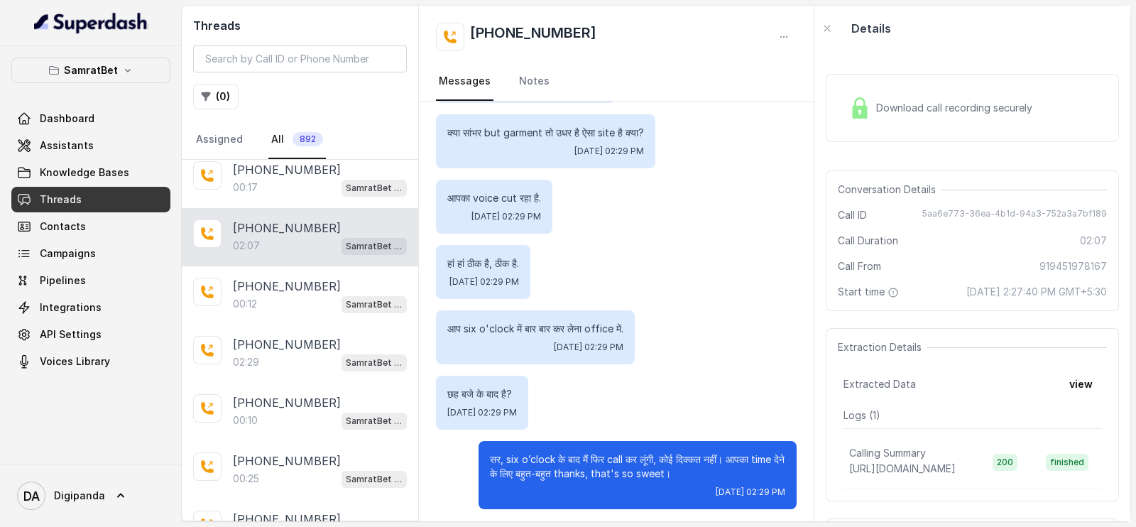
scroll to position [1409, 0]
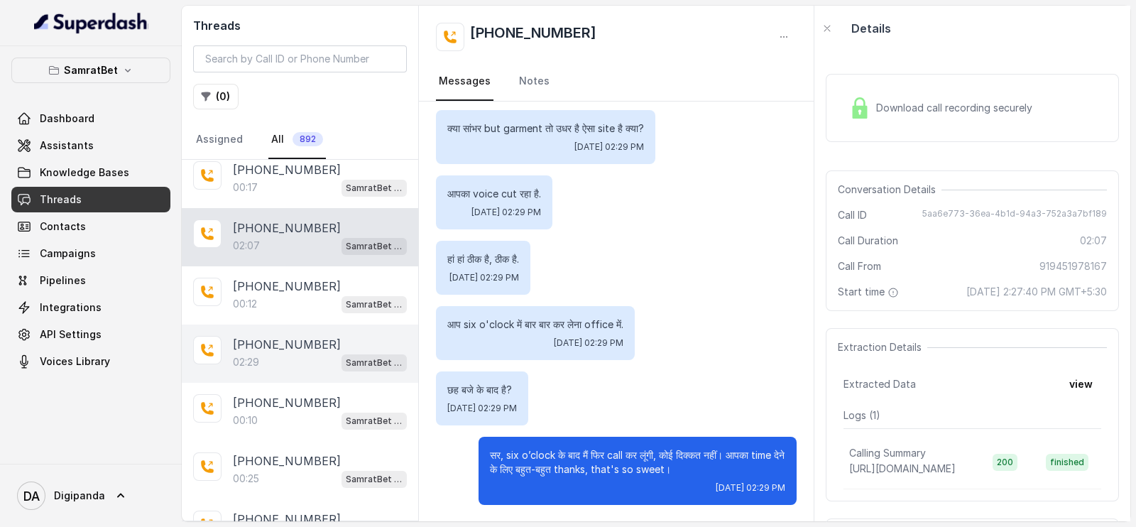
click at [290, 359] on div "02:29 SamratBet agent" at bounding box center [320, 362] width 174 height 18
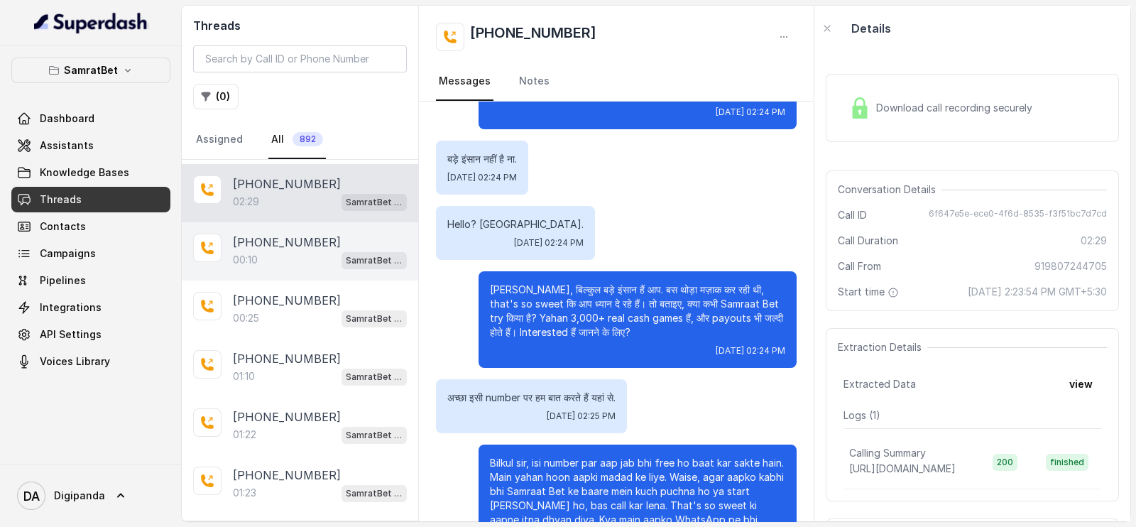
scroll to position [485, 0]
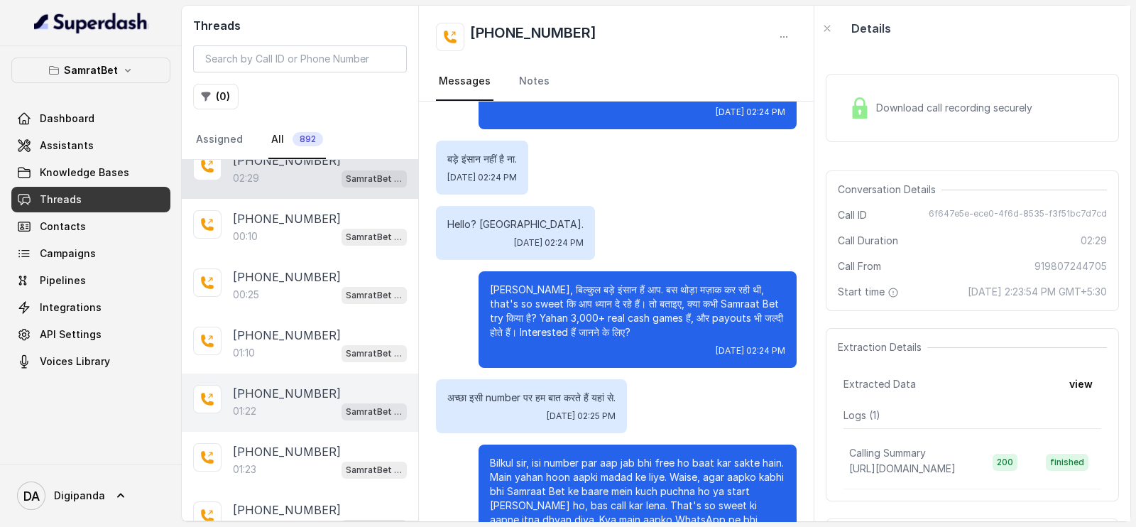
click at [284, 407] on div "01:22 SamratBet agent" at bounding box center [320, 411] width 174 height 18
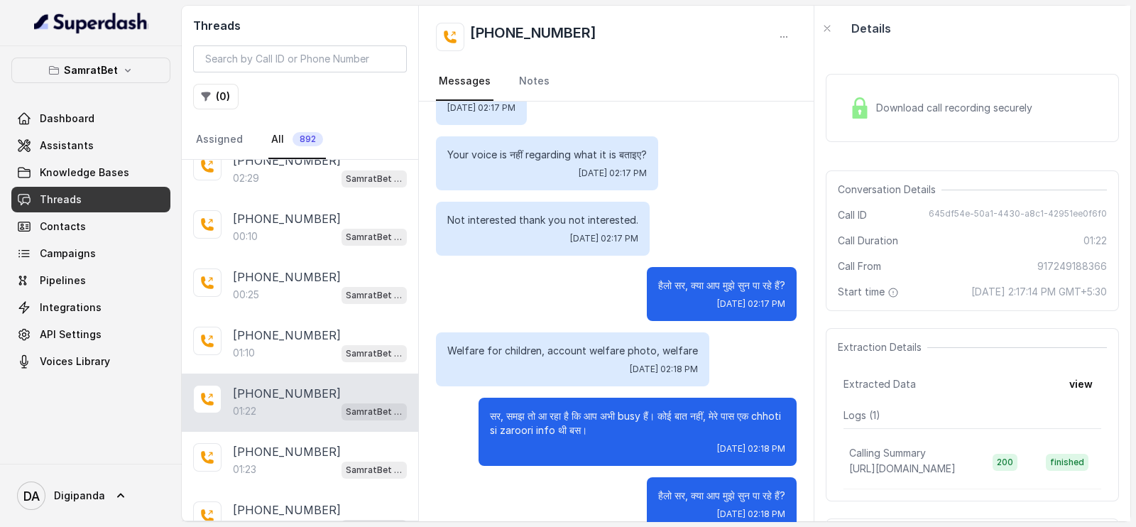
scroll to position [270, 0]
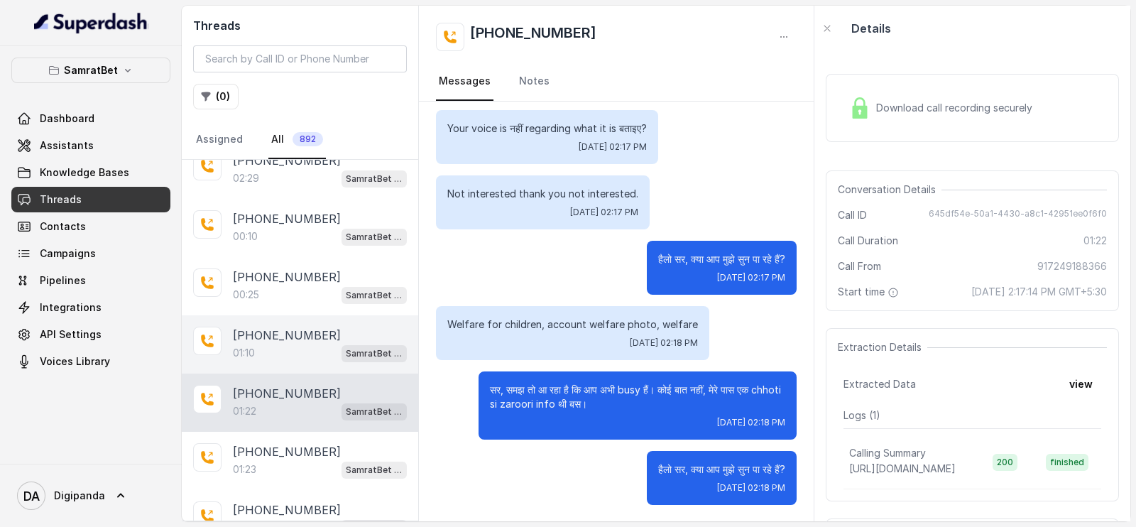
click at [317, 331] on p "[PHONE_NUMBER]" at bounding box center [287, 335] width 108 height 17
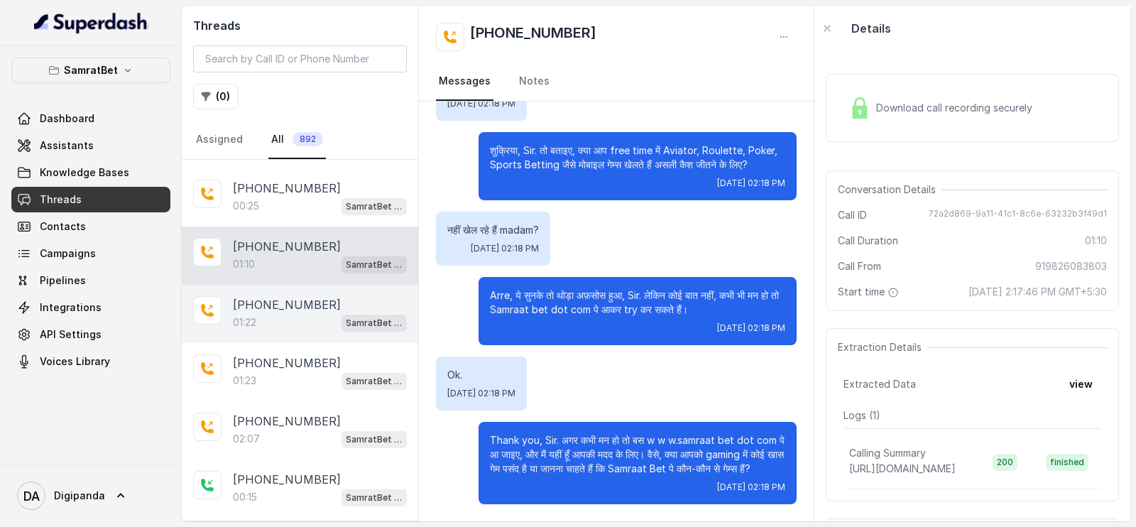
scroll to position [603, 0]
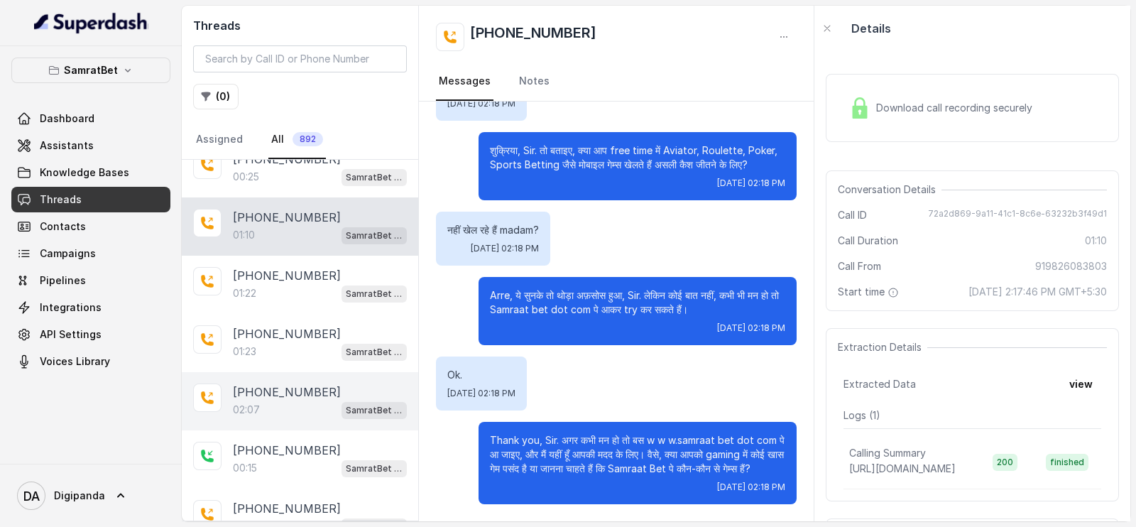
click at [273, 389] on p "[PHONE_NUMBER]" at bounding box center [287, 391] width 108 height 17
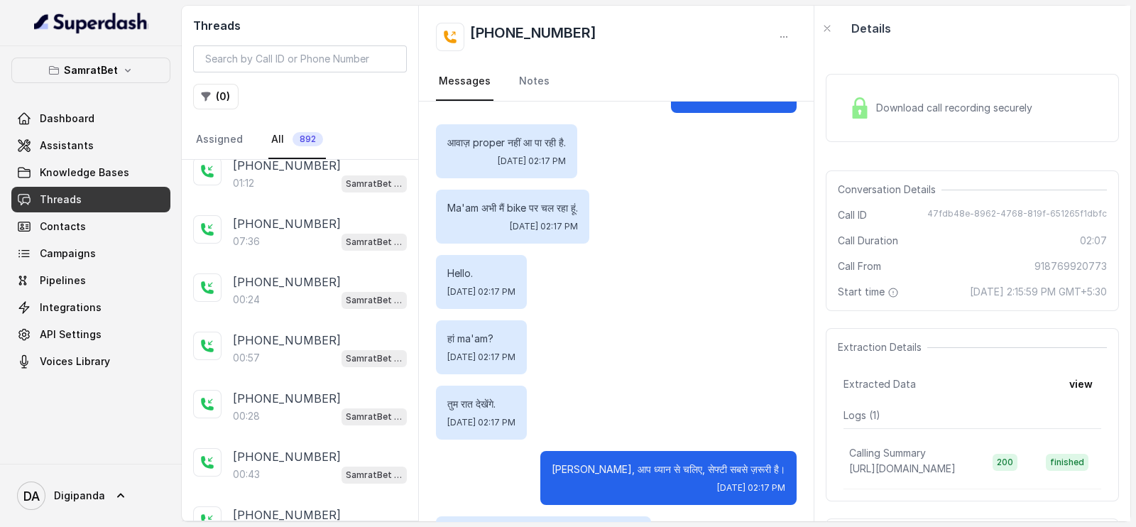
scroll to position [1698, 0]
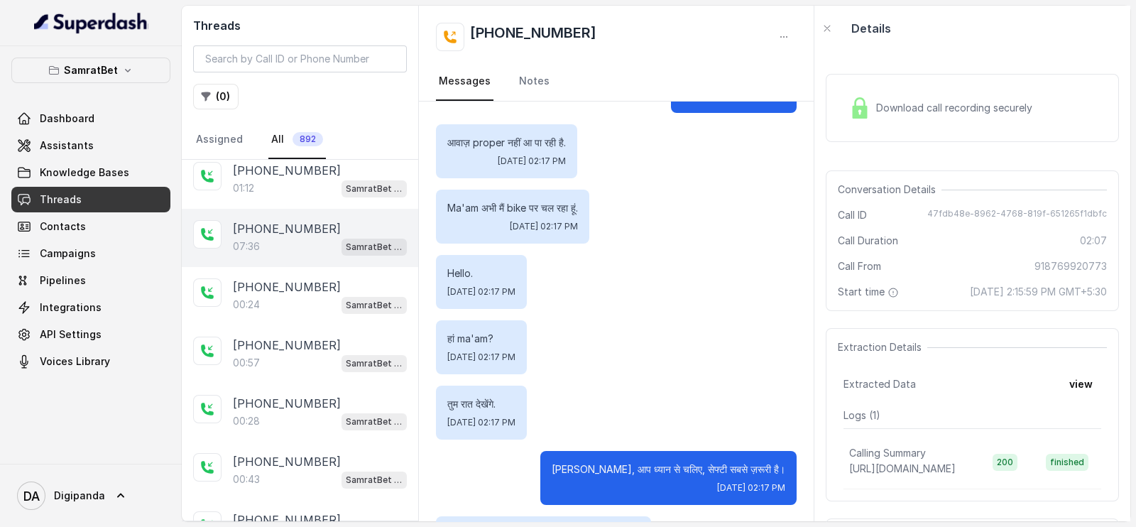
click at [279, 237] on div "07:36 SamratBet agent" at bounding box center [320, 246] width 174 height 18
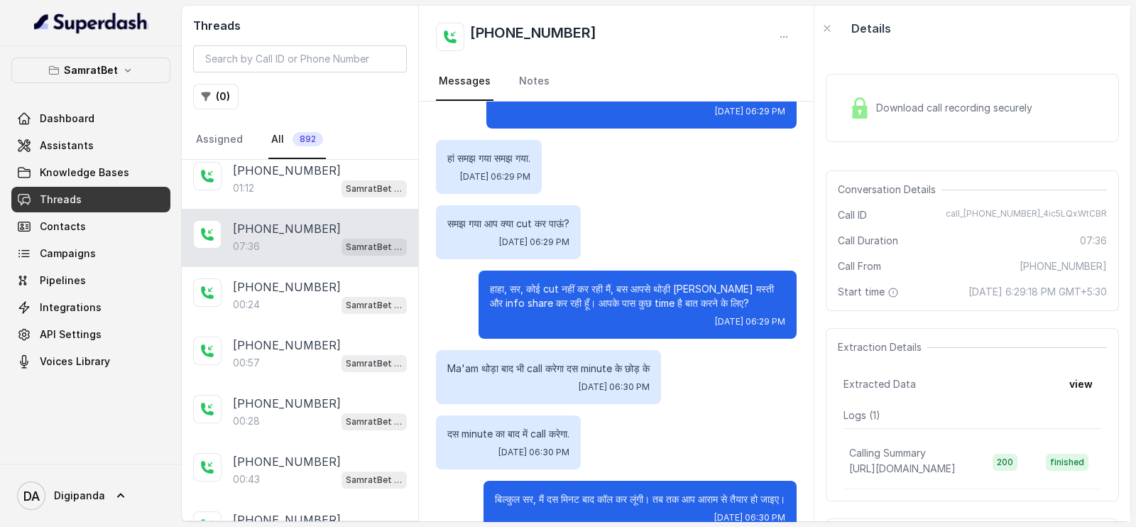
scroll to position [373, 0]
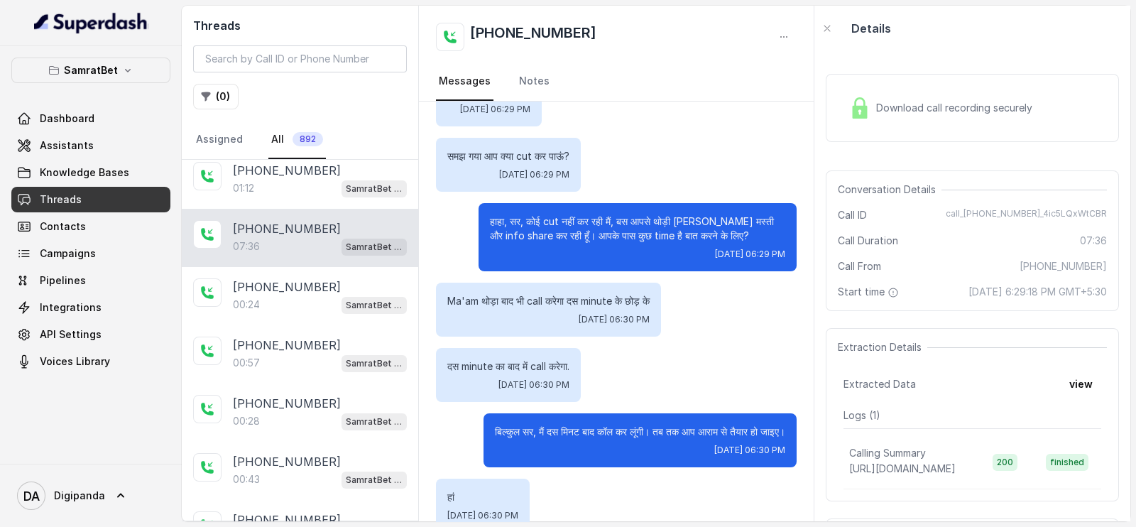
click at [932, 99] on div "Download call recording securely" at bounding box center [940, 108] width 195 height 33
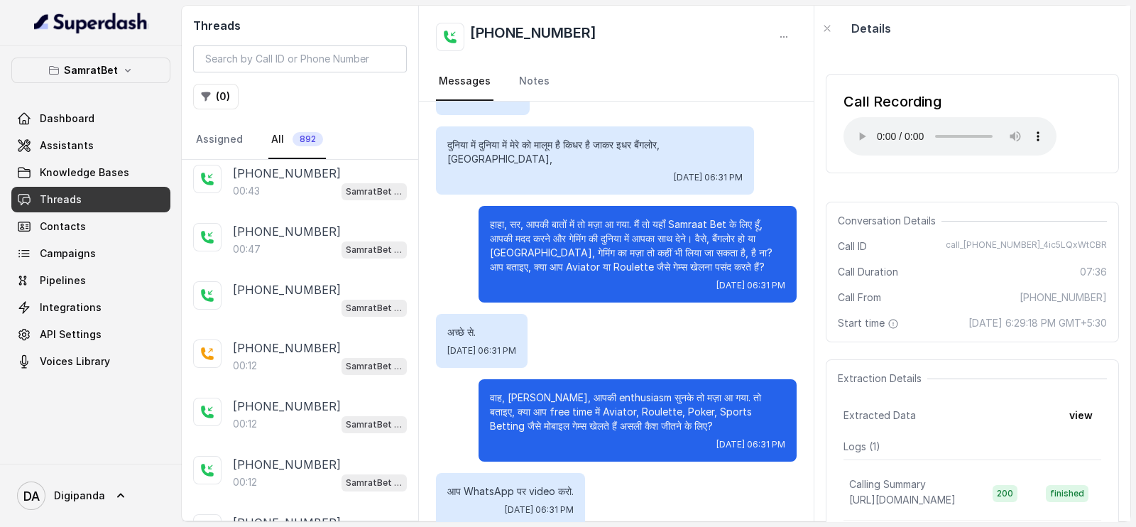
scroll to position [2023, 0]
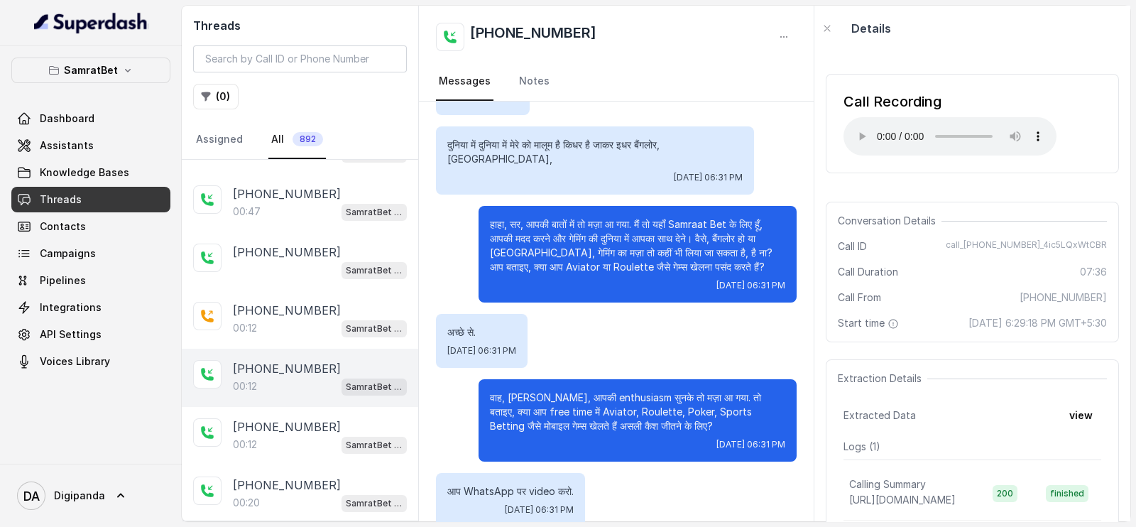
click at [289, 377] on div "00:12 SamratBet agent" at bounding box center [320, 386] width 174 height 18
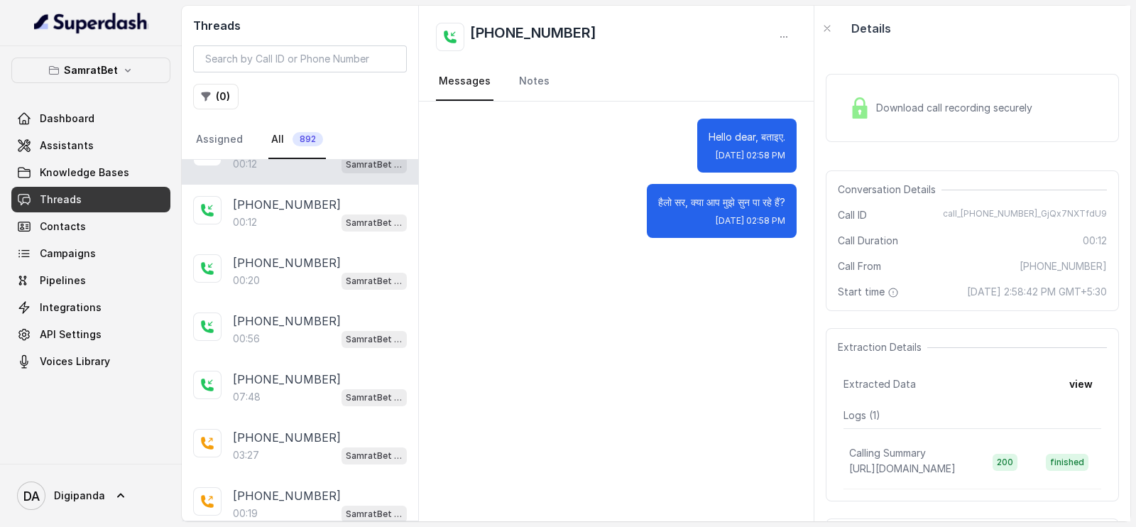
scroll to position [2248, 0]
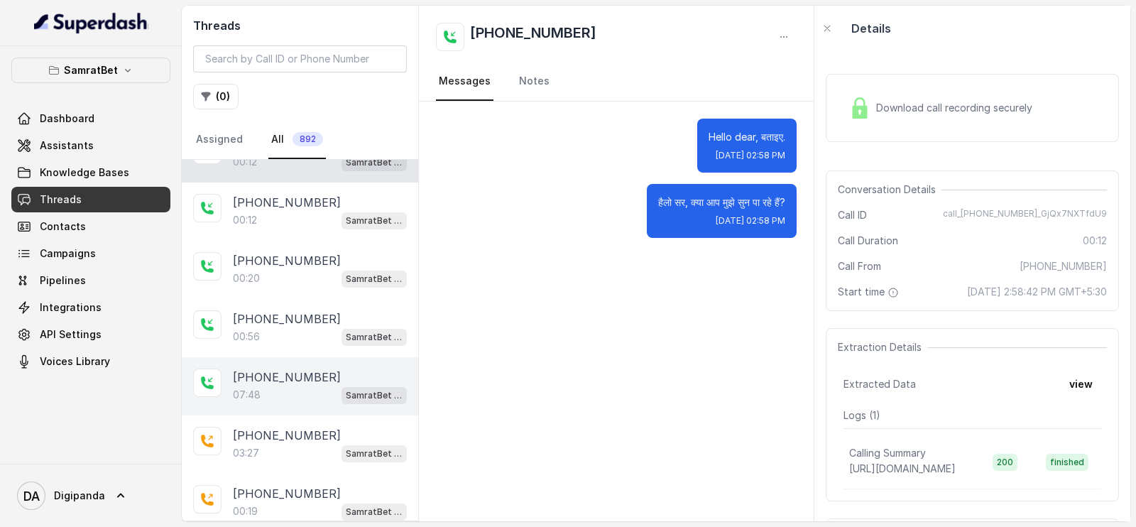
click at [280, 386] on div "07:48 SamratBet agent" at bounding box center [320, 395] width 174 height 18
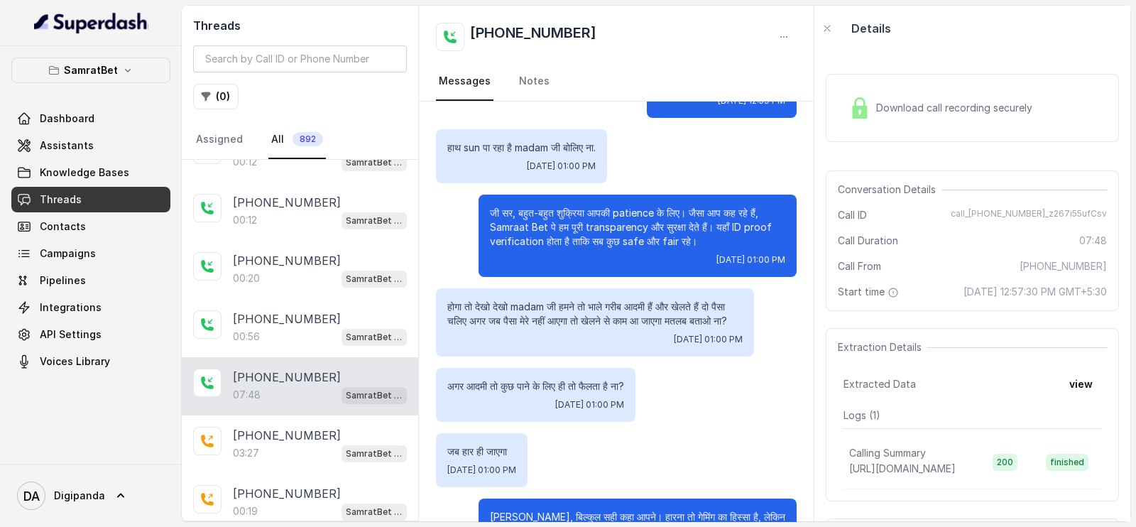
scroll to position [1473, 0]
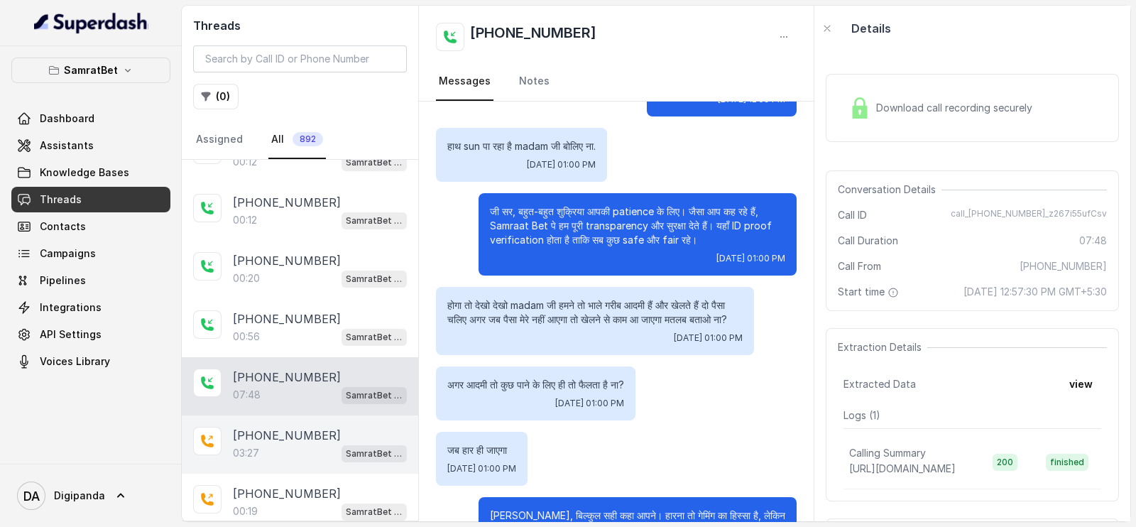
click at [307, 427] on p "[PHONE_NUMBER]" at bounding box center [287, 435] width 108 height 17
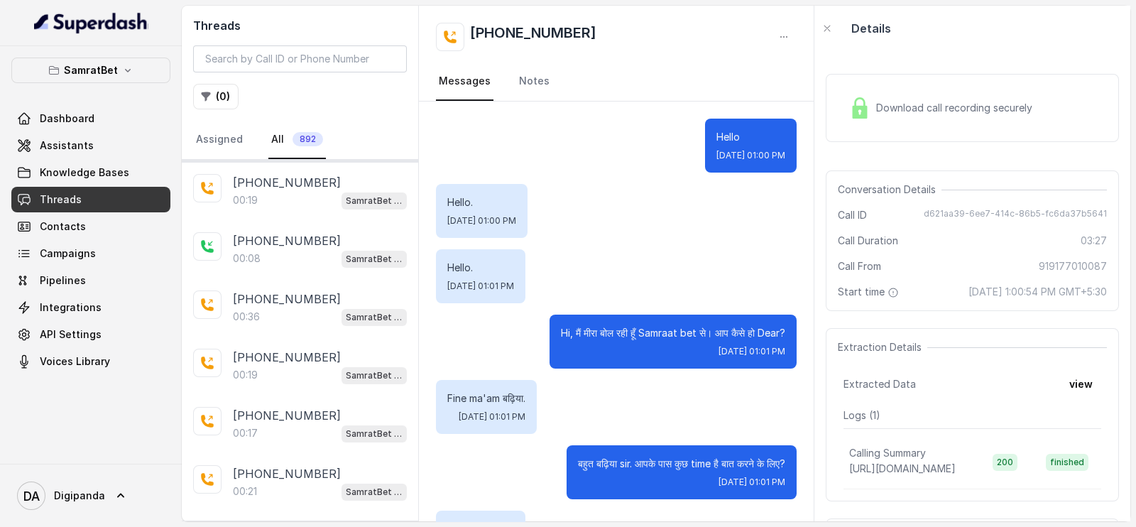
scroll to position [2564, 0]
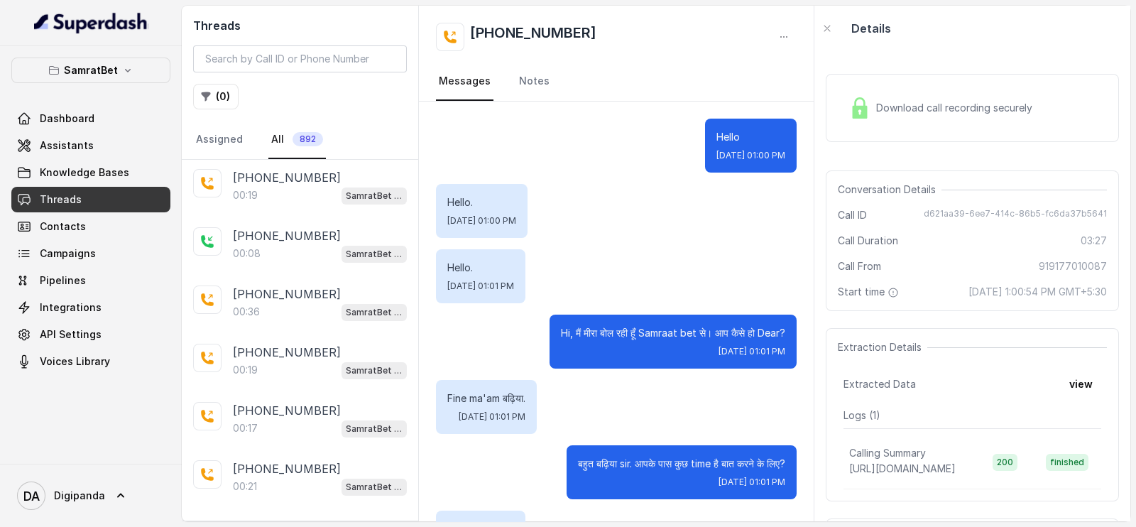
click at [270, 518] on p "Load more conversations" at bounding box center [300, 526] width 139 height 17
click at [271, 518] on p "Load more conversations" at bounding box center [300, 526] width 139 height 17
click at [271, 508] on div "[PHONE_NUMBER]:20 SamratBet agent [PHONE_NUMBER] SamratBet agent [PHONE_NUMBER]…" at bounding box center [300, 340] width 236 height 361
click at [271, 518] on p "[PHONE_NUMBER]" at bounding box center [287, 526] width 108 height 17
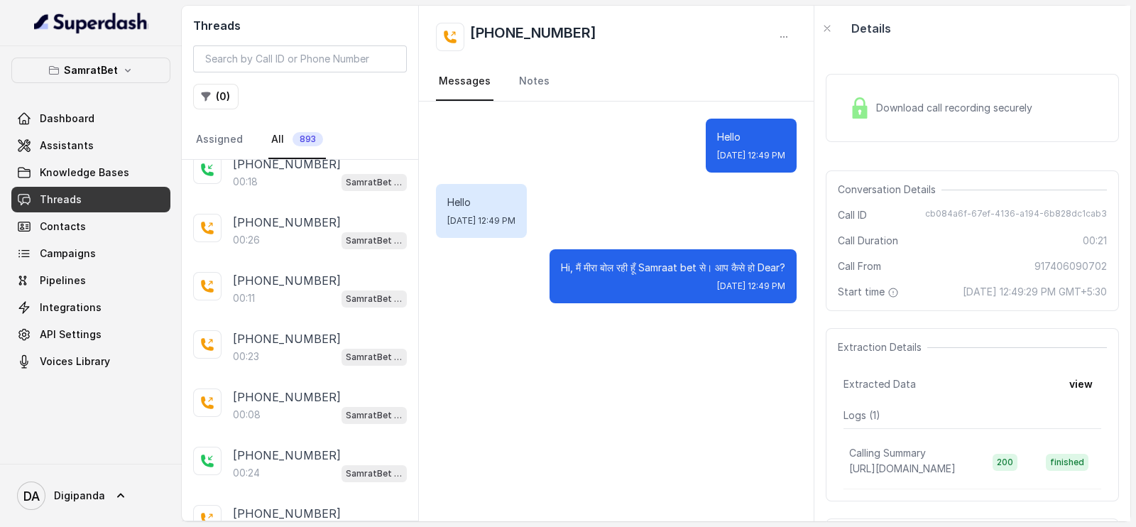
scroll to position [5640, 0]
